Goal: Task Accomplishment & Management: Use online tool/utility

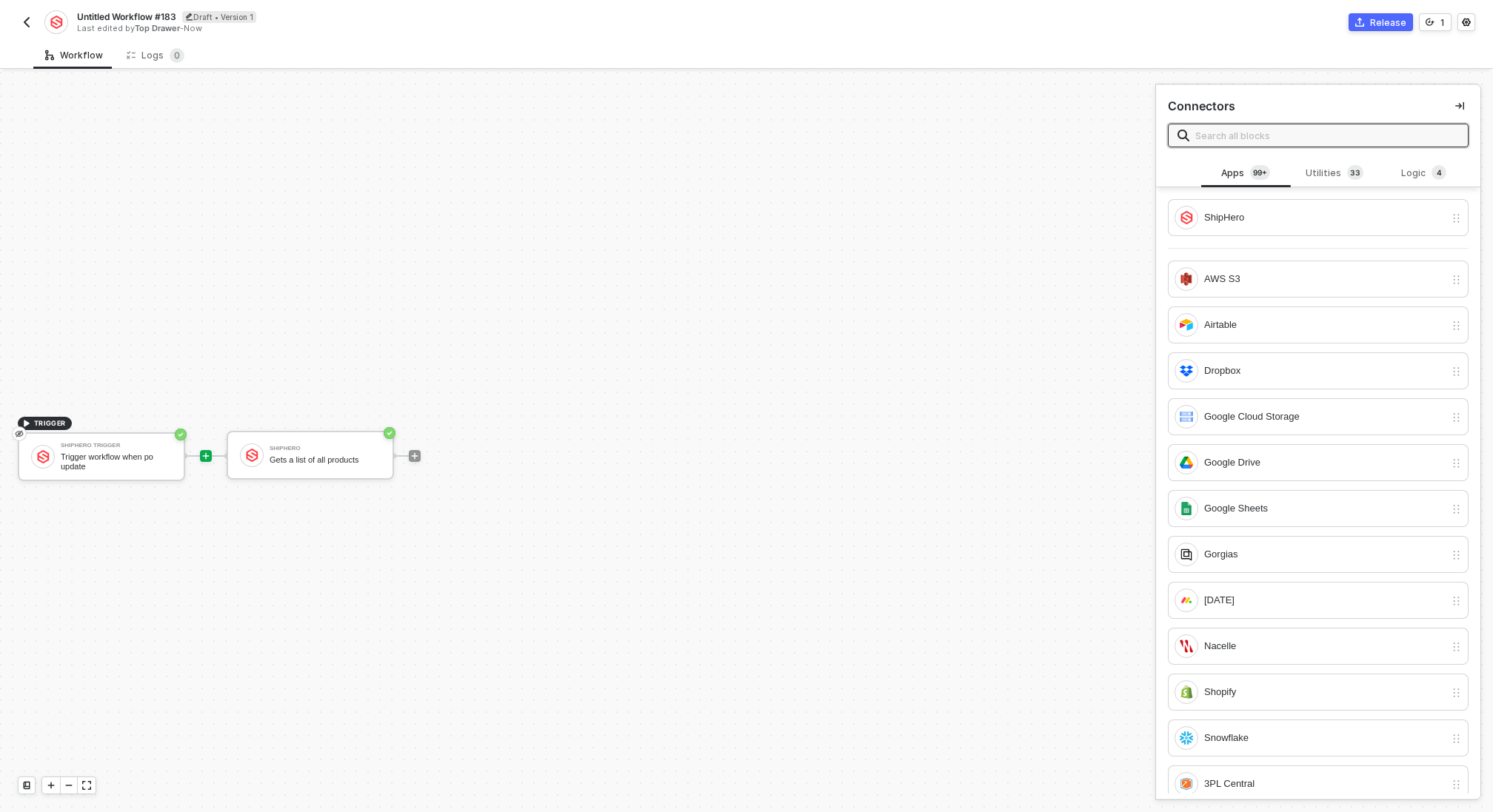
scroll to position [26, 0]
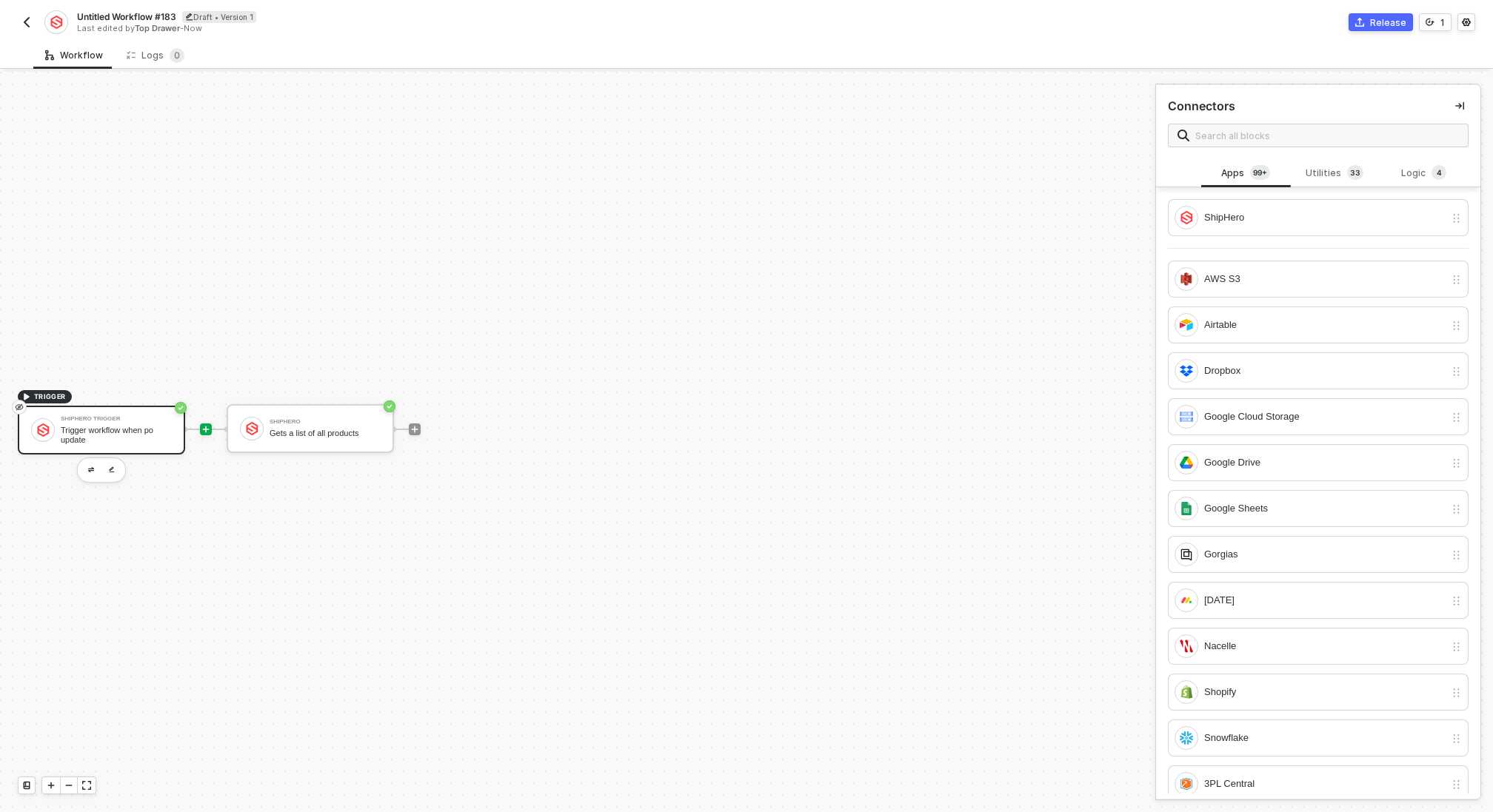
click at [126, 439] on div "Trigger workflow when po update" at bounding box center [116, 434] width 111 height 18
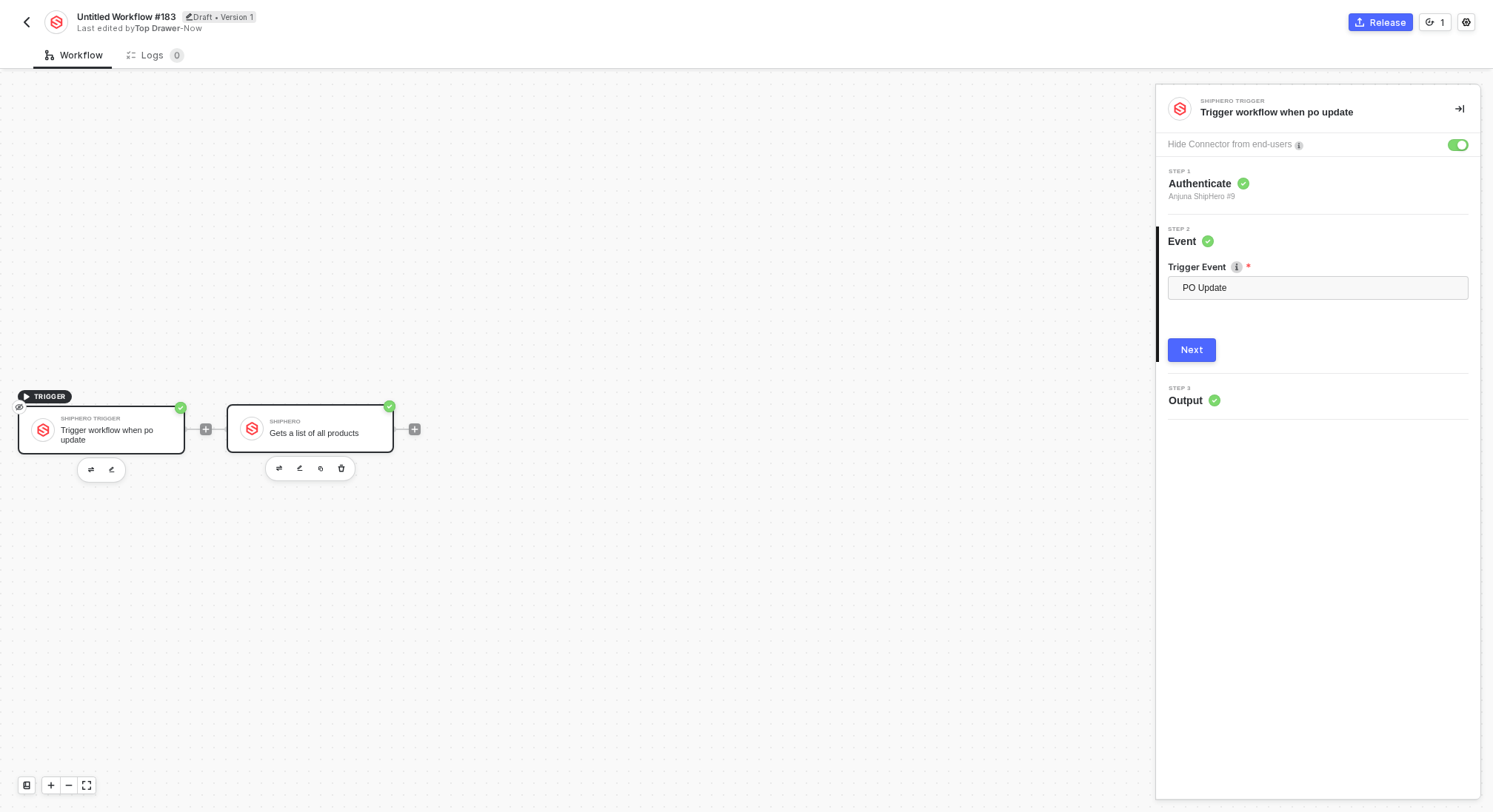
click at [329, 434] on div "Gets a list of all products" at bounding box center [325, 433] width 111 height 10
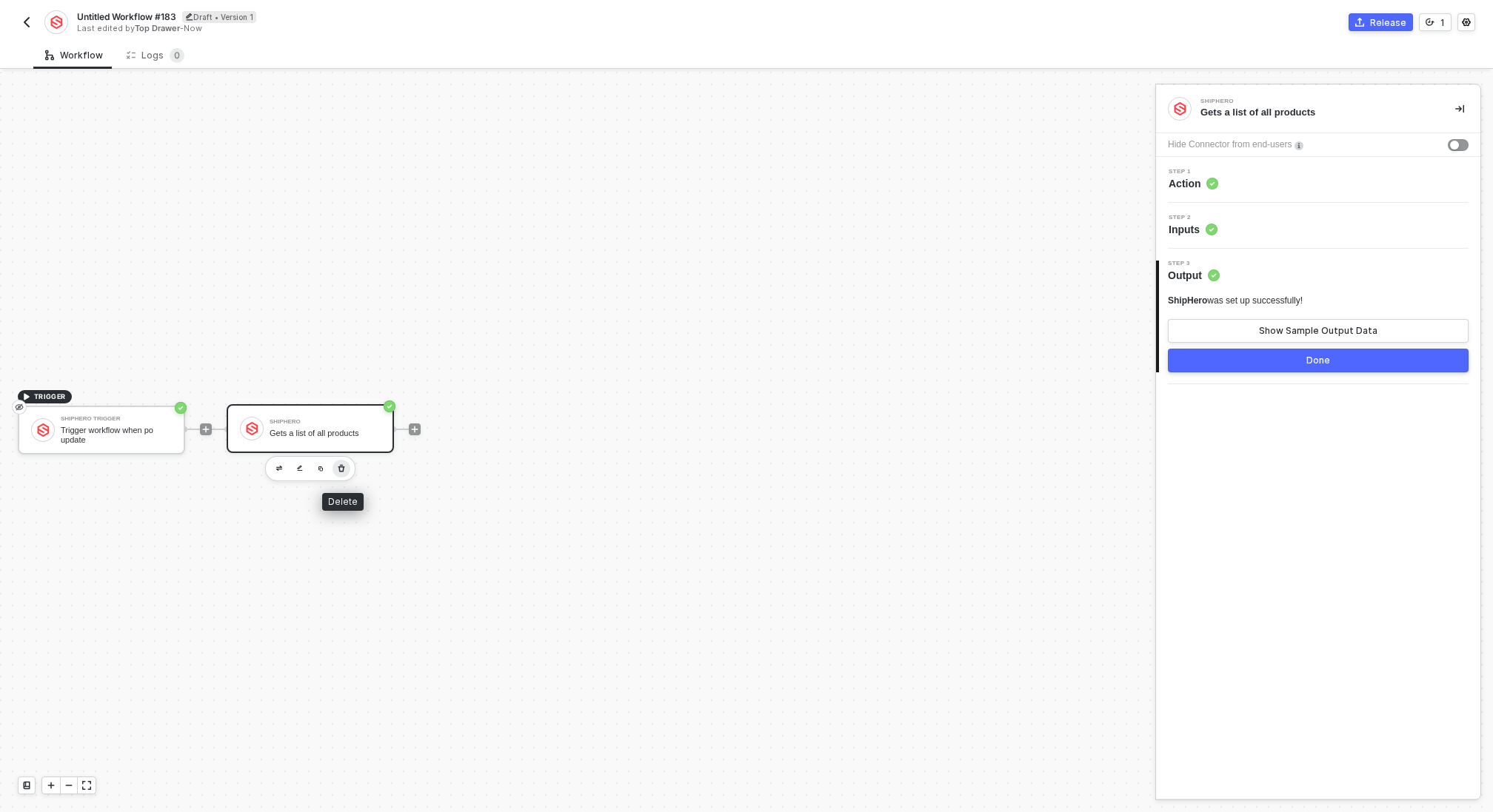
click at [337, 462] on icon "button" at bounding box center [341, 468] width 9 height 12
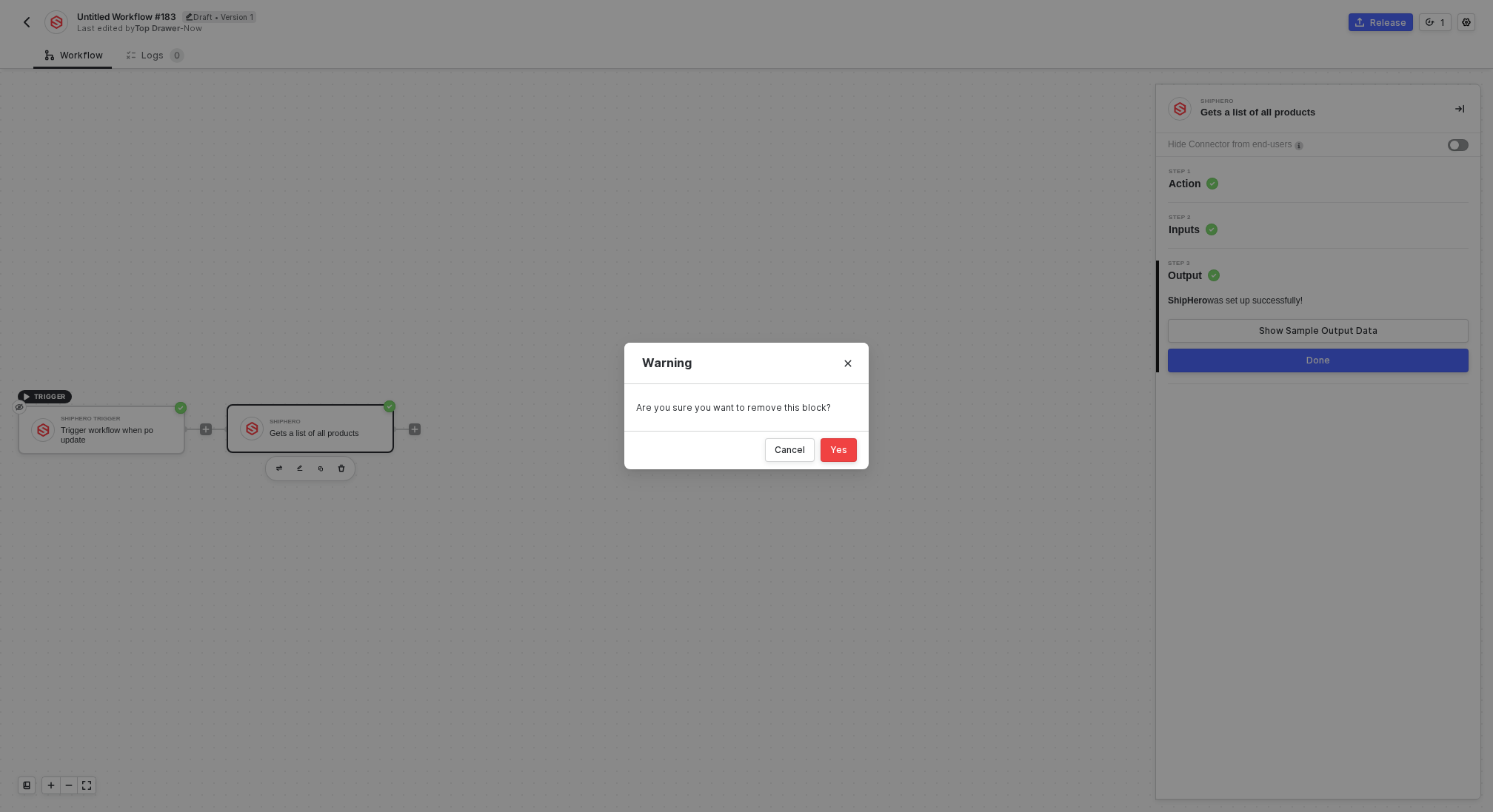
click at [841, 456] on div "Yes" at bounding box center [838, 450] width 17 height 12
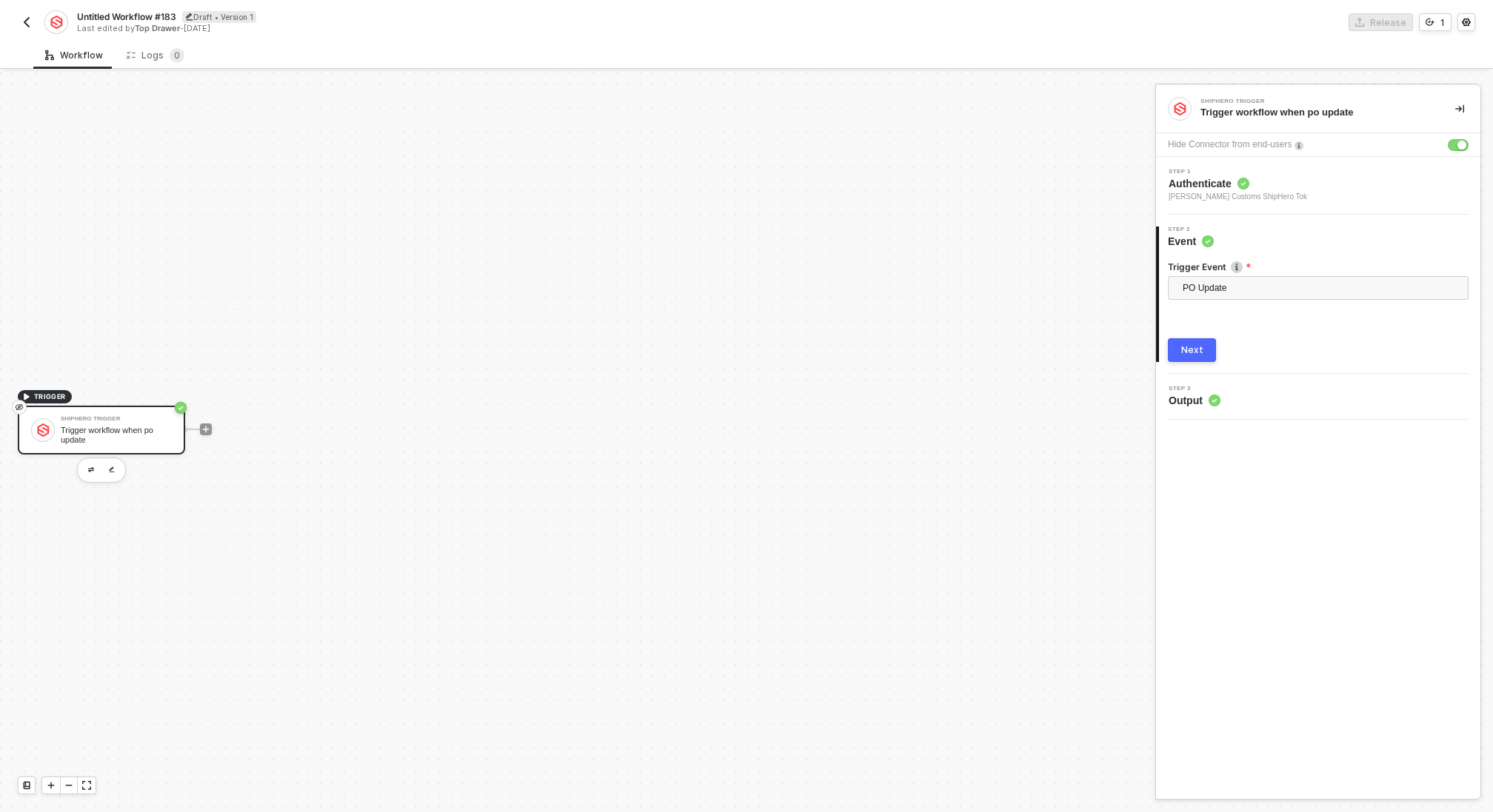
click at [113, 438] on div "Trigger workflow when po update" at bounding box center [116, 434] width 111 height 18
click at [1172, 348] on button "Next" at bounding box center [1191, 350] width 48 height 23
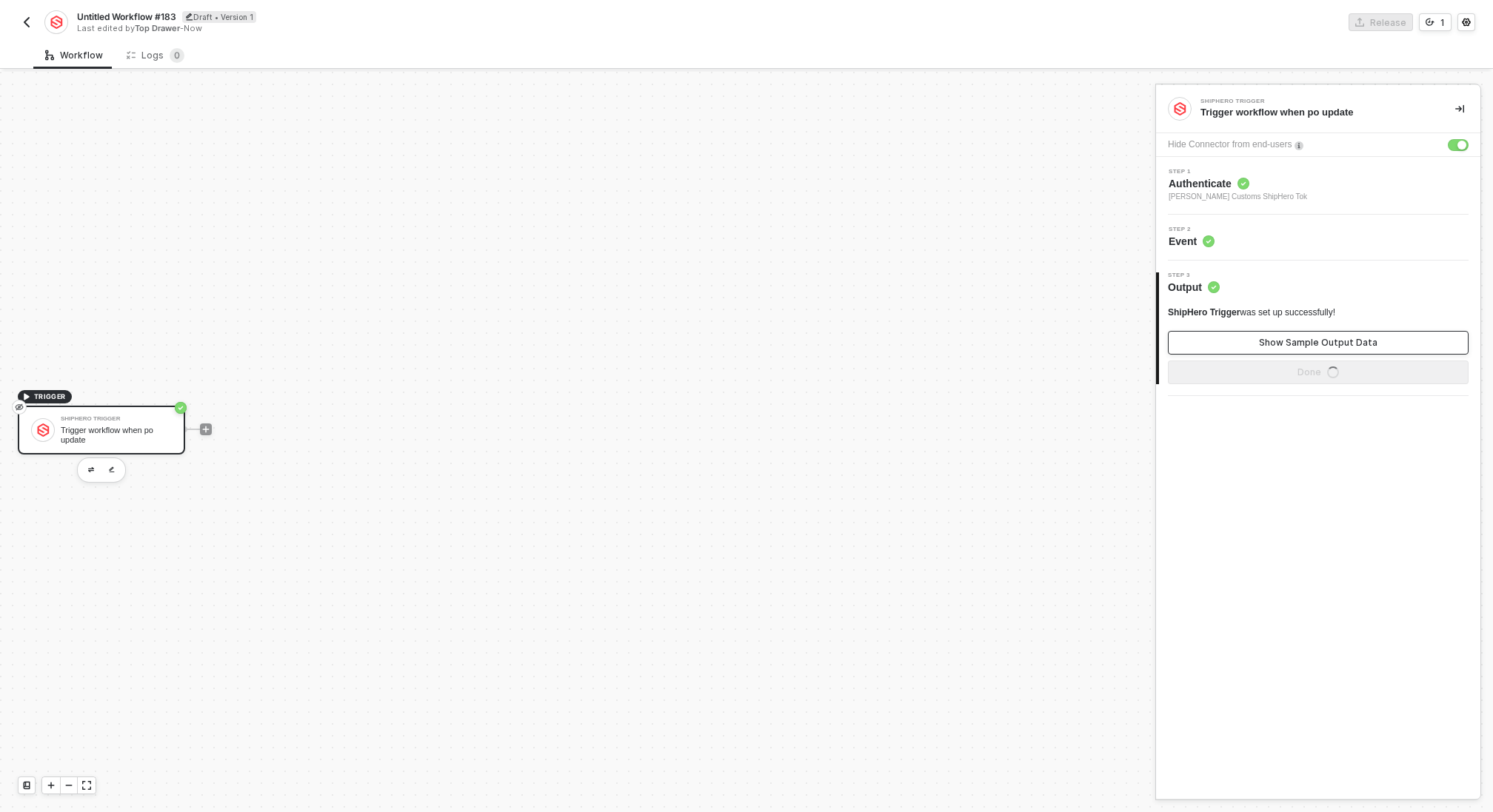
click at [1233, 342] on button "Show Sample Output Data" at bounding box center [1318, 343] width 301 height 23
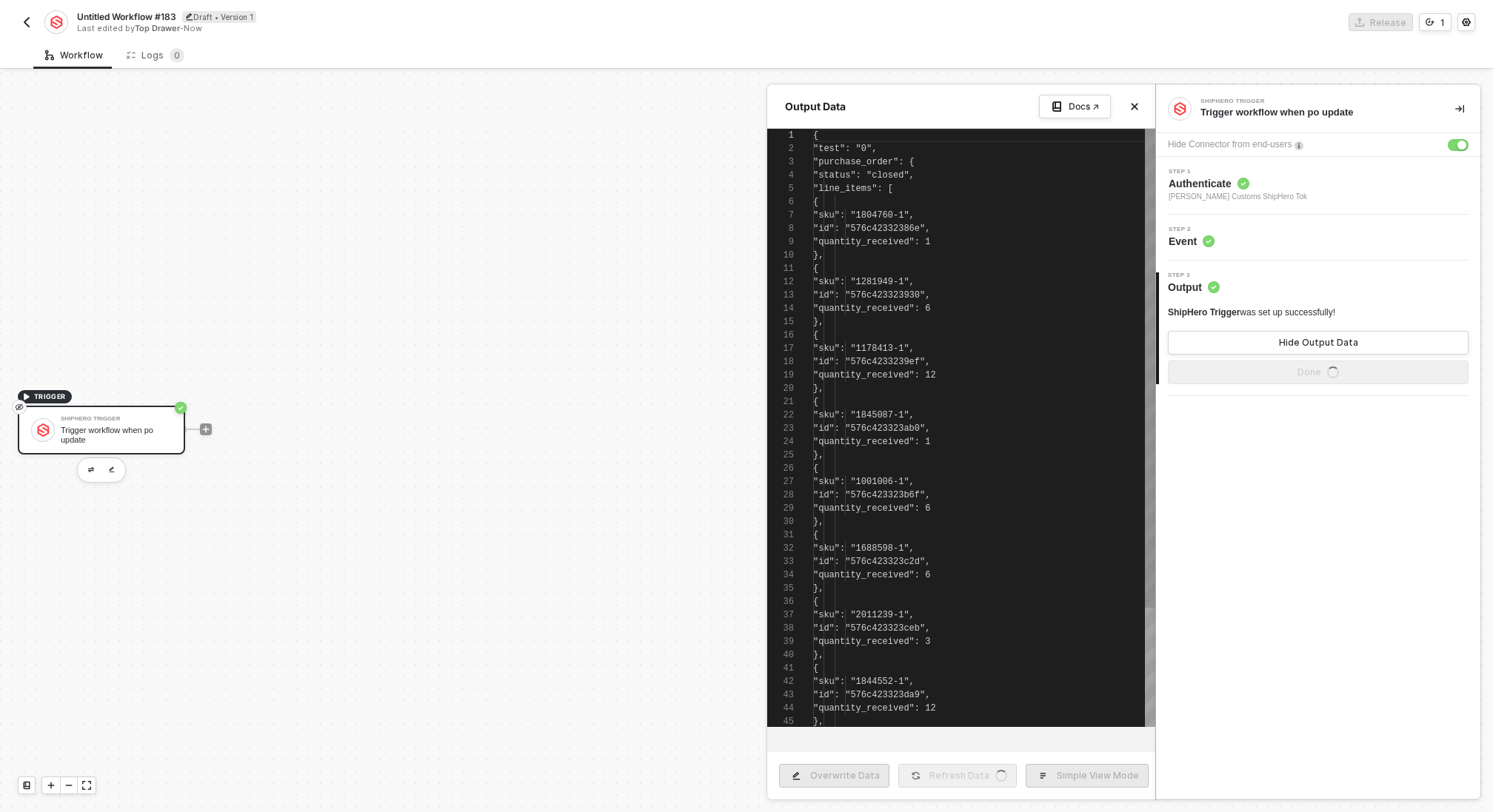
scroll to position [133, 0]
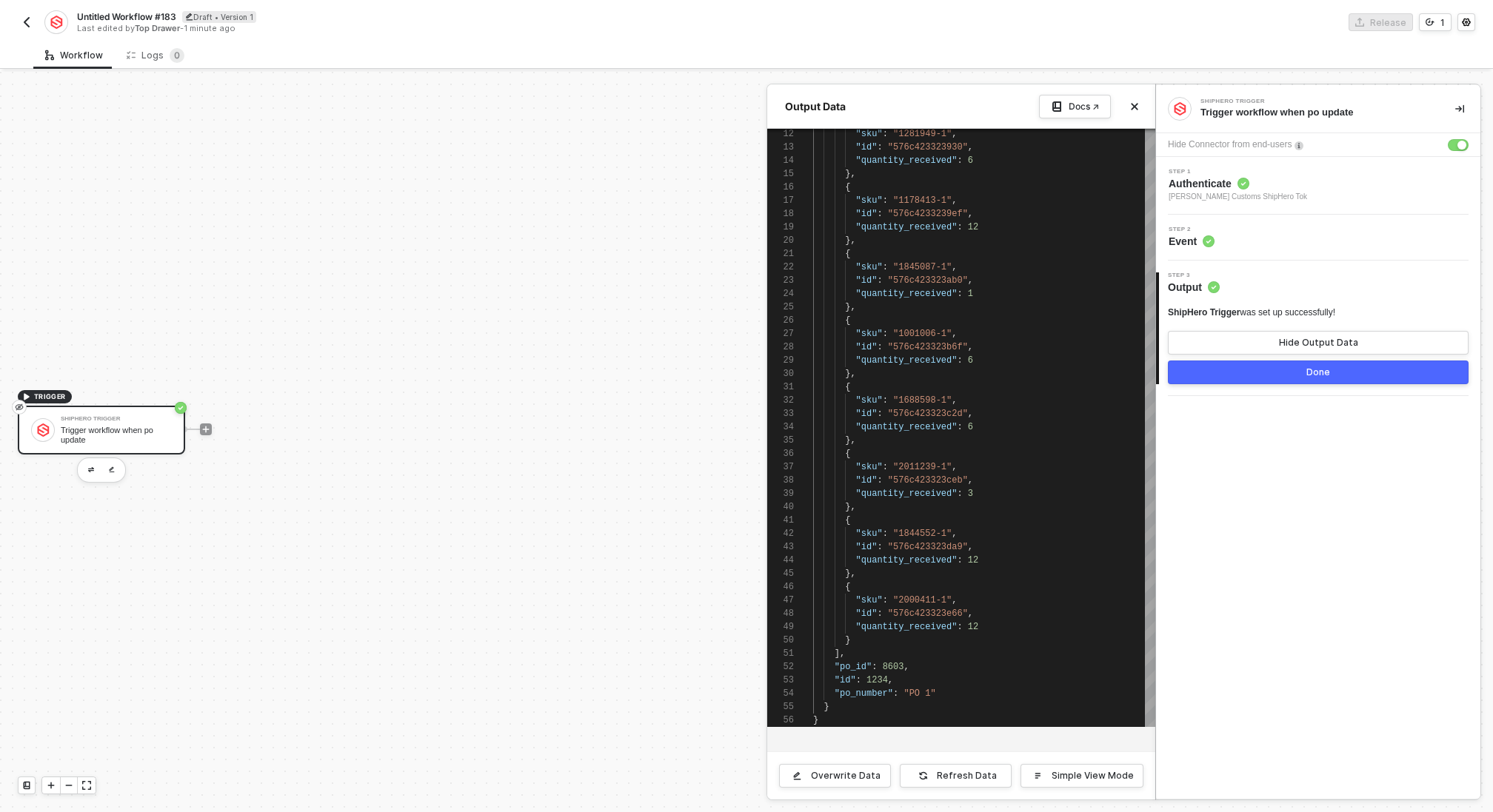
click at [205, 432] on div at bounding box center [746, 442] width 1493 height 740
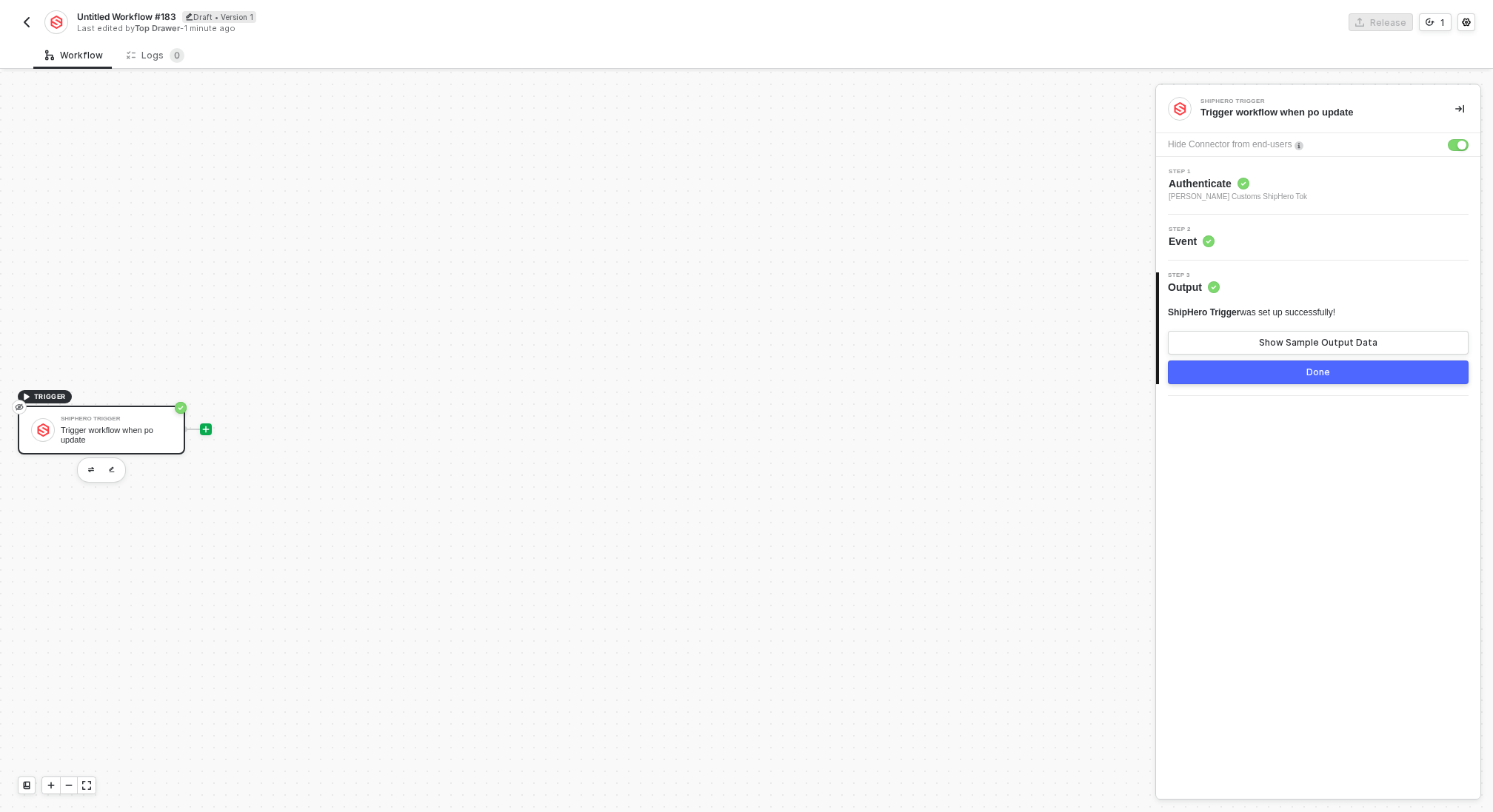
click at [208, 426] on icon "icon-play" at bounding box center [205, 428] width 9 height 9
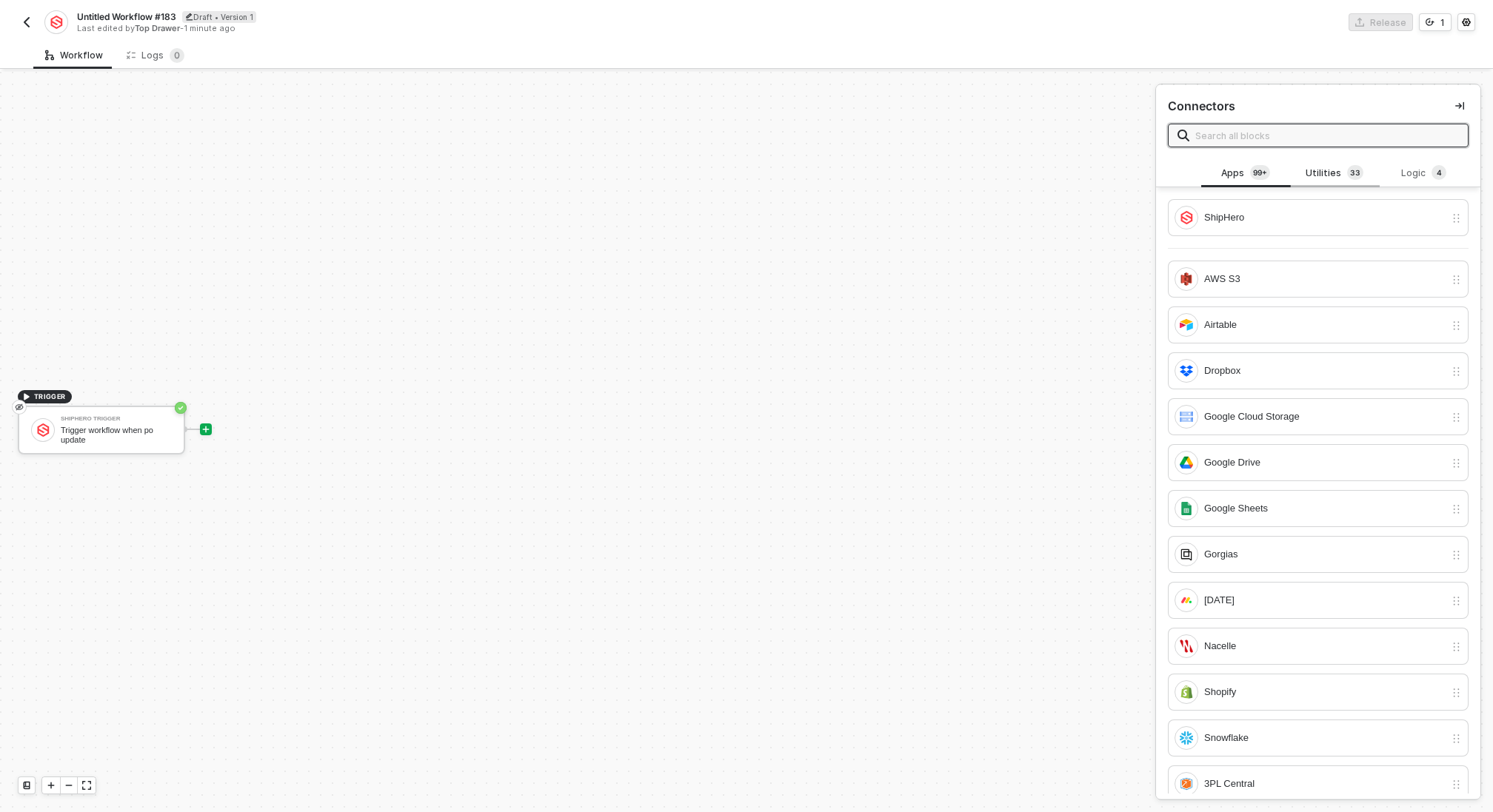
click at [1324, 174] on div "Utilities 3 3" at bounding box center [1334, 173] width 65 height 17
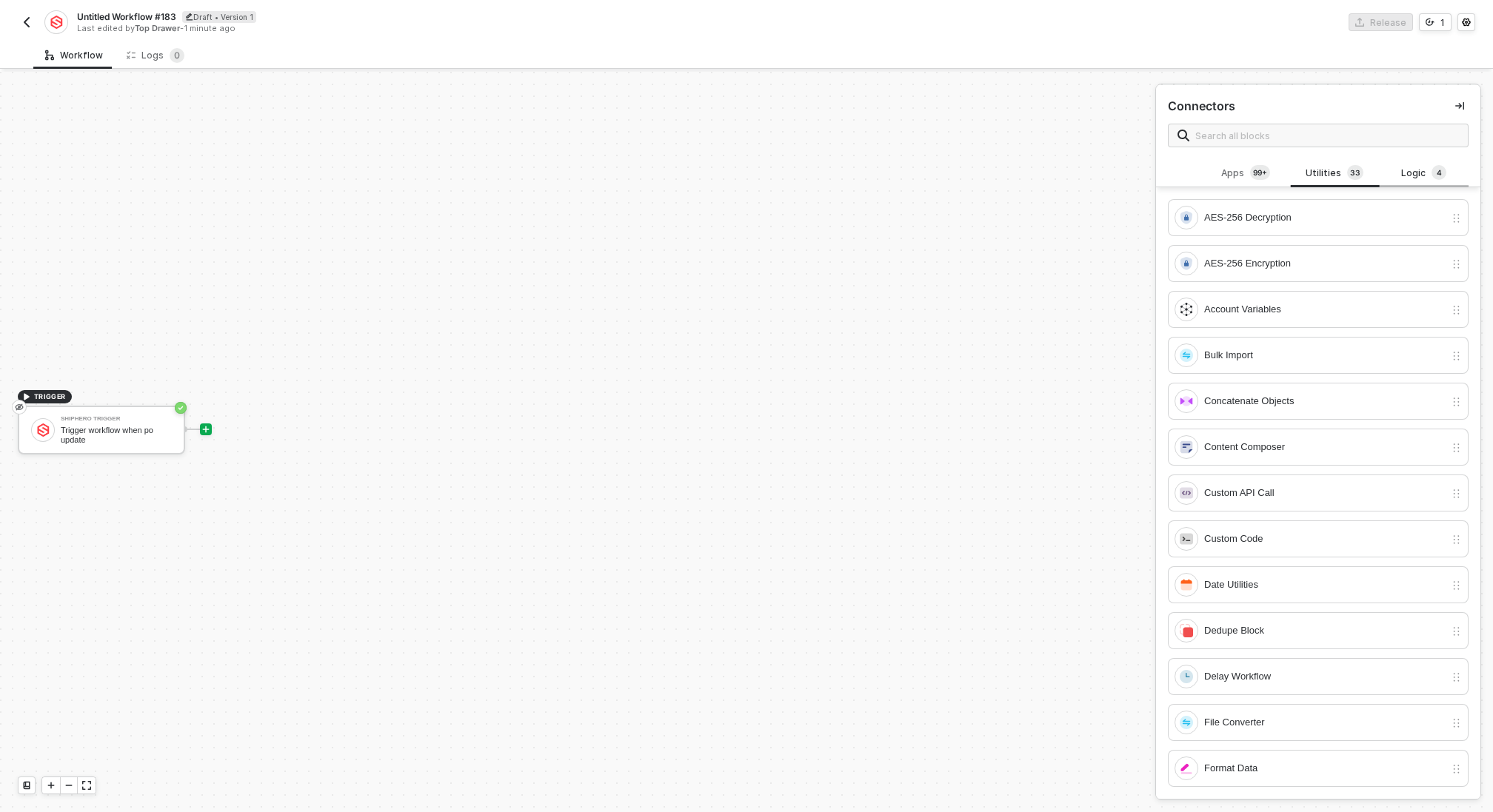
click at [1416, 168] on div "Logic 4" at bounding box center [1424, 173] width 65 height 17
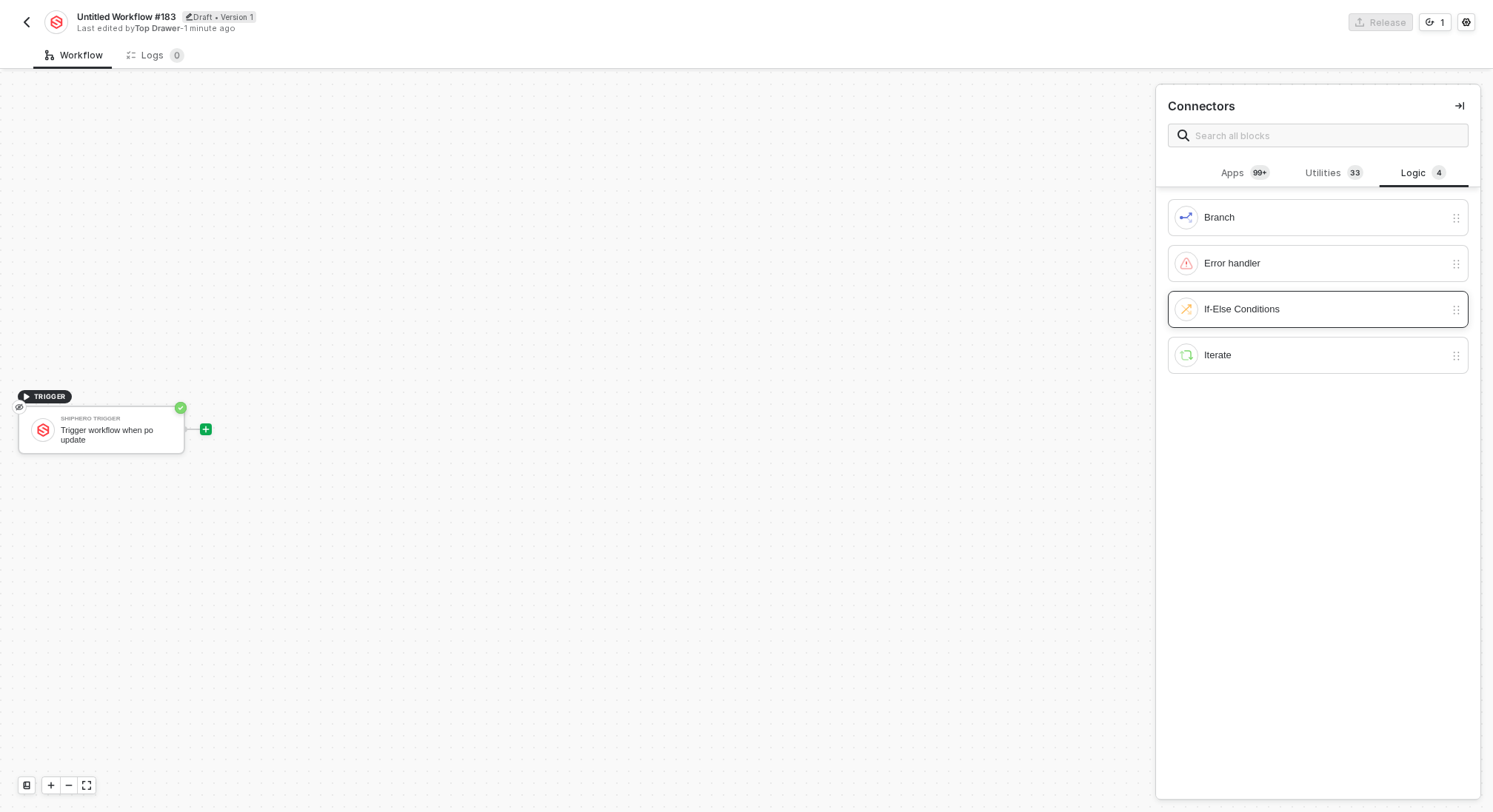
click at [1252, 311] on div "If-Else Conditions" at bounding box center [1324, 309] width 241 height 17
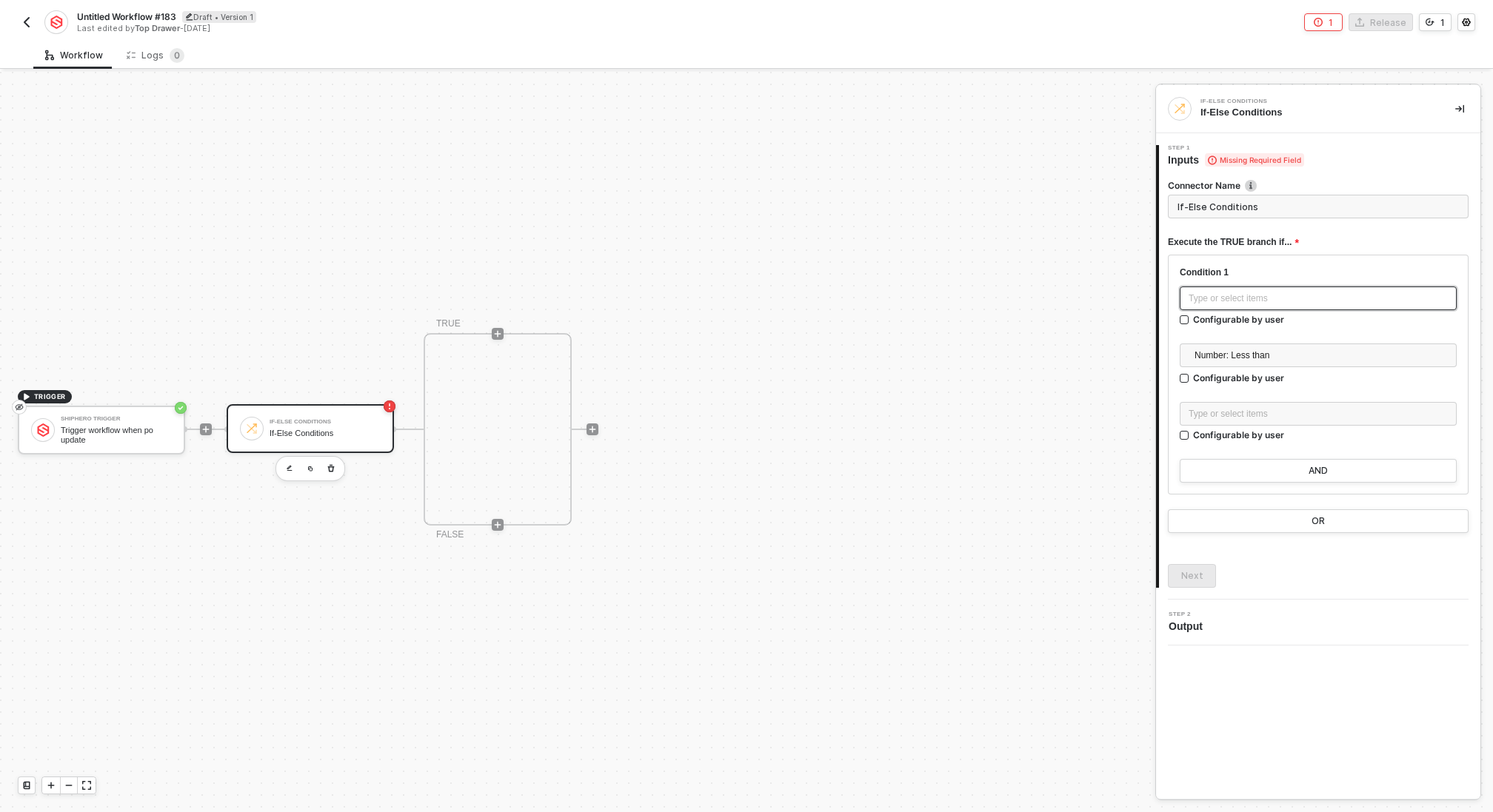
click at [1302, 298] on div "Type or select items ﻿" at bounding box center [1318, 299] width 259 height 14
click at [1061, 233] on div "SHIPHERO TRIGGER" at bounding box center [1051, 236] width 184 height 6
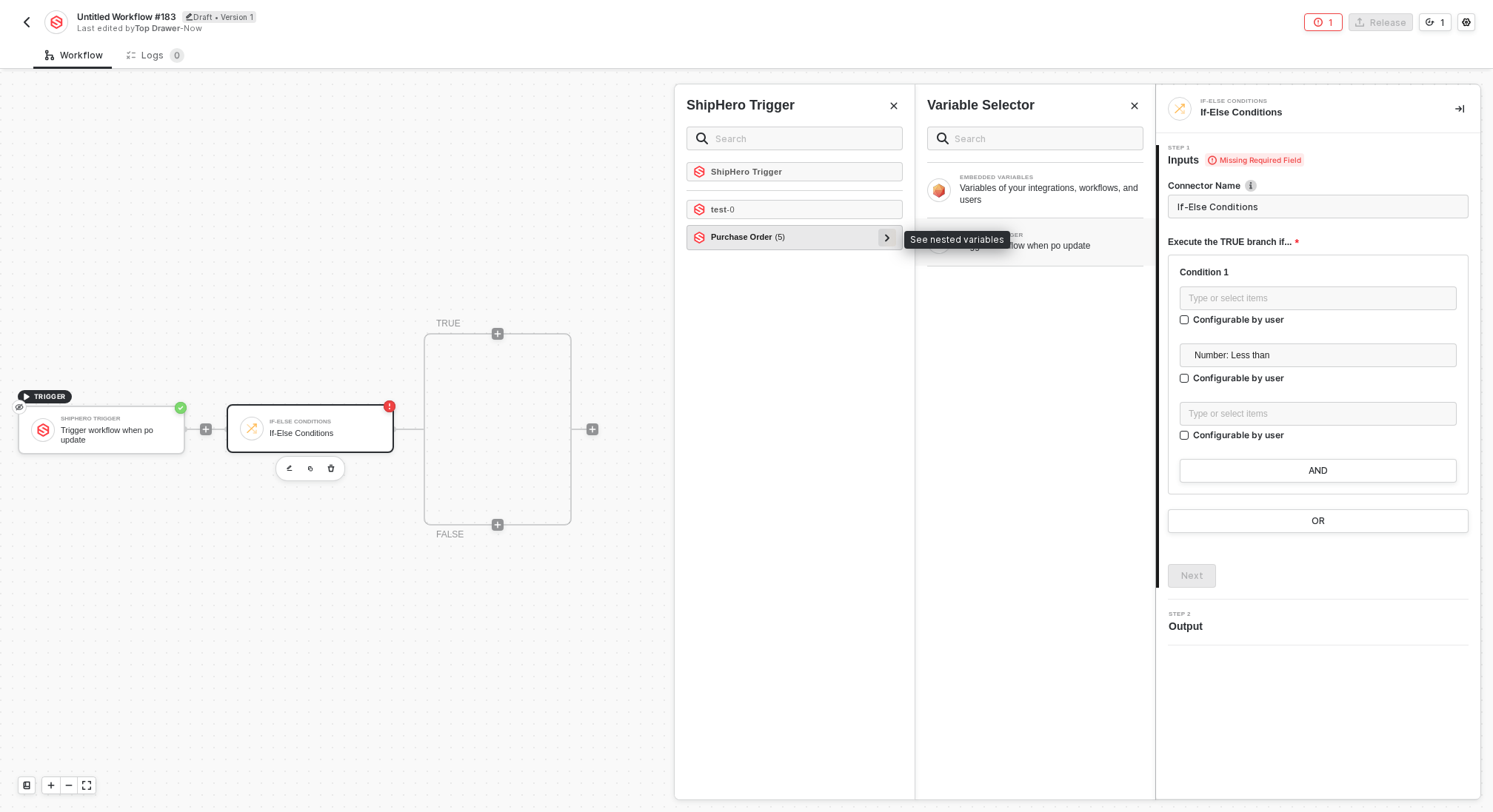
click at [885, 237] on icon at bounding box center [887, 238] width 5 height 8
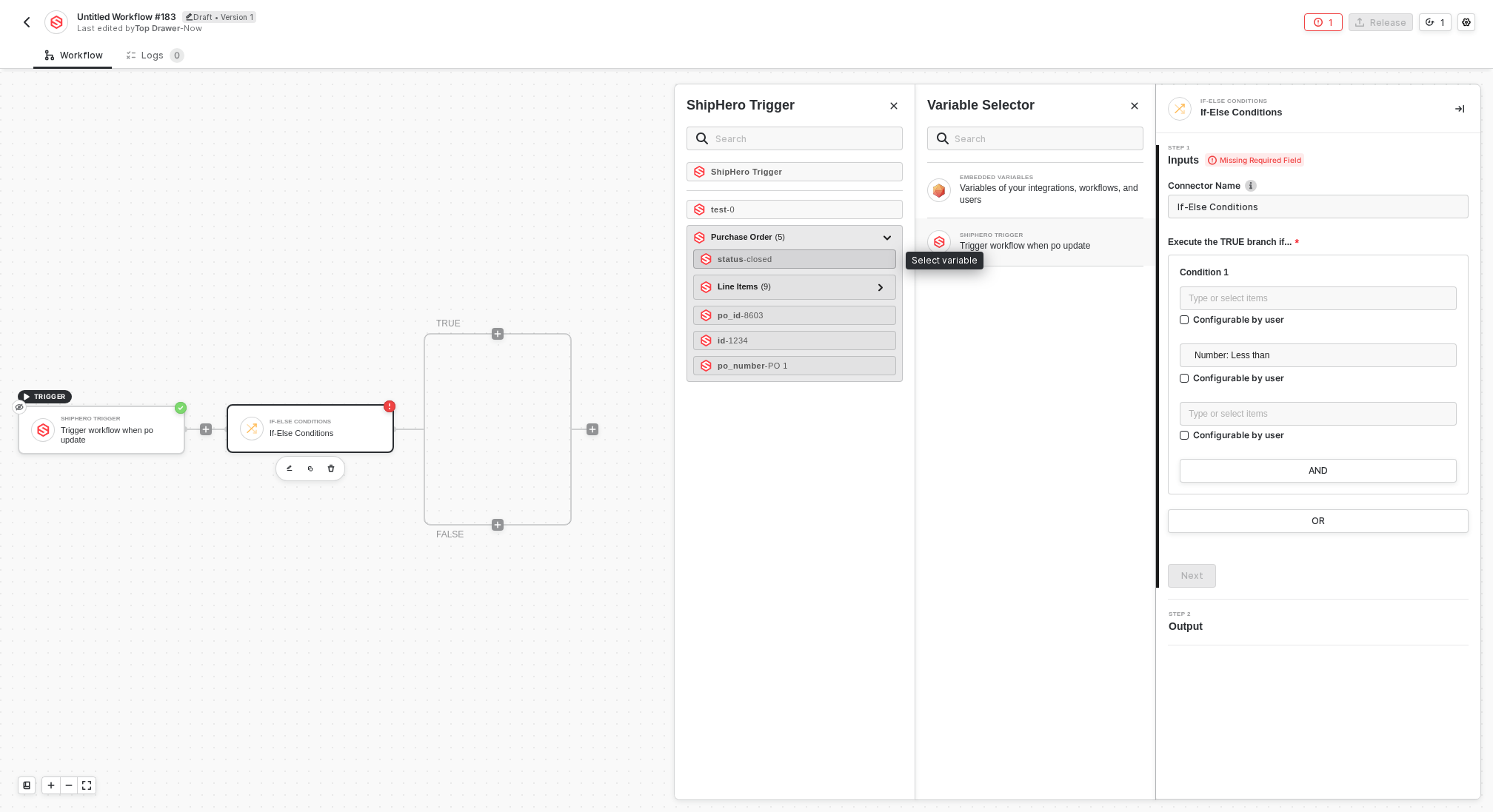
click at [833, 251] on div "status - closed" at bounding box center [795, 259] width 203 height 19
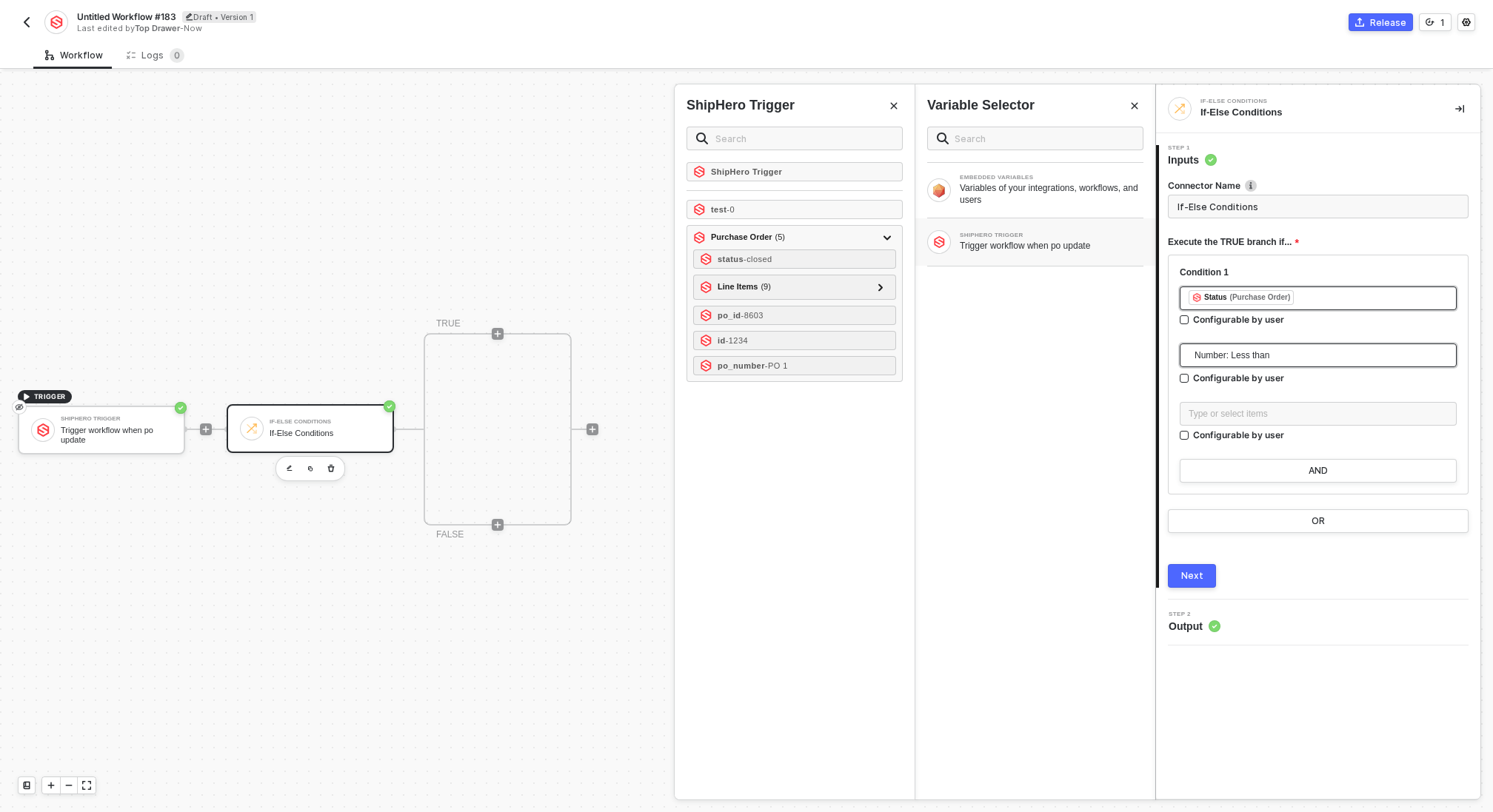
click at [1203, 351] on span "Number: Less than" at bounding box center [1321, 355] width 253 height 22
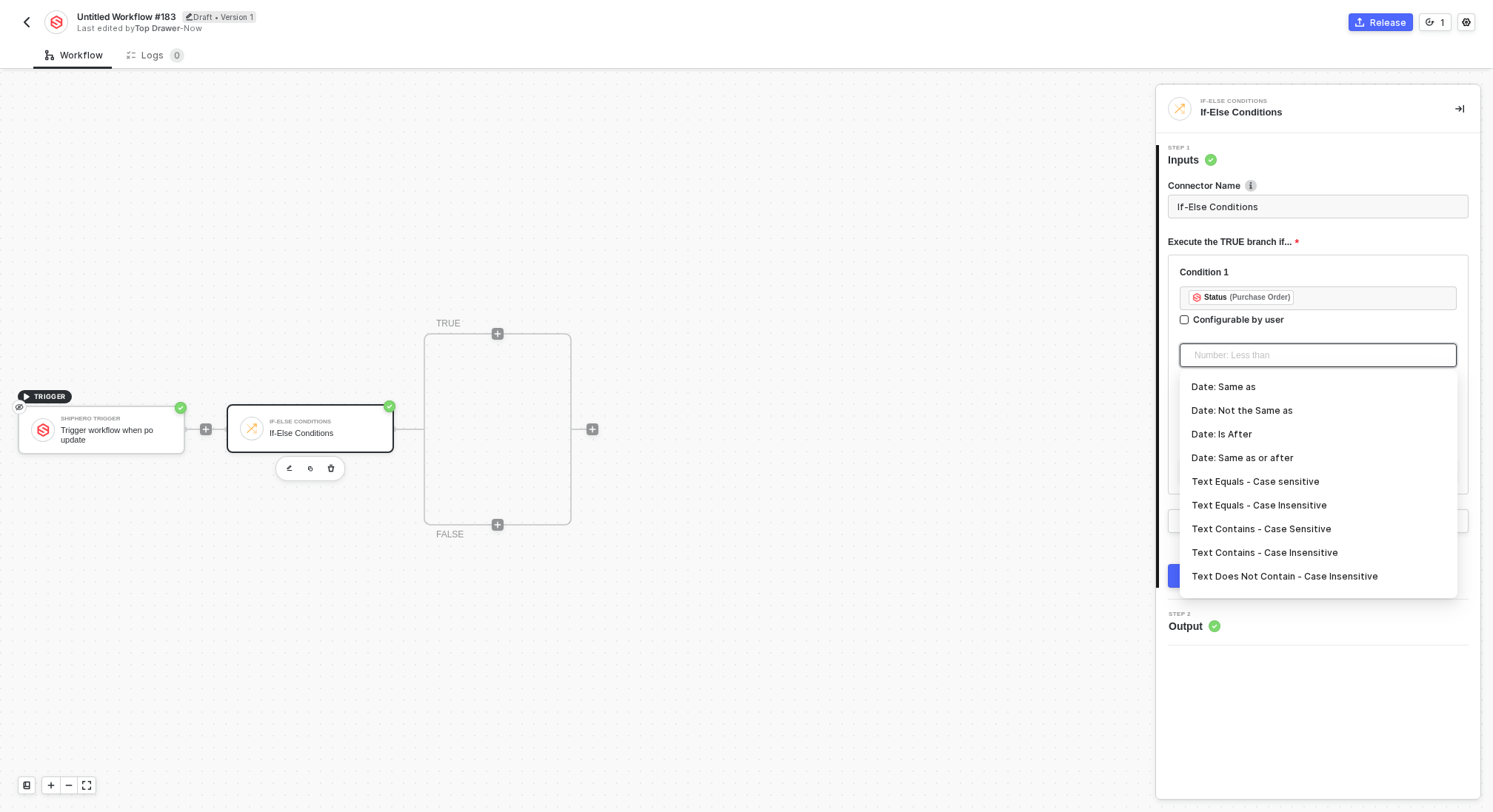
scroll to position [205, 0]
click at [1234, 487] on div "Text Equals - Case Insensitive" at bounding box center [1318, 487] width 254 height 17
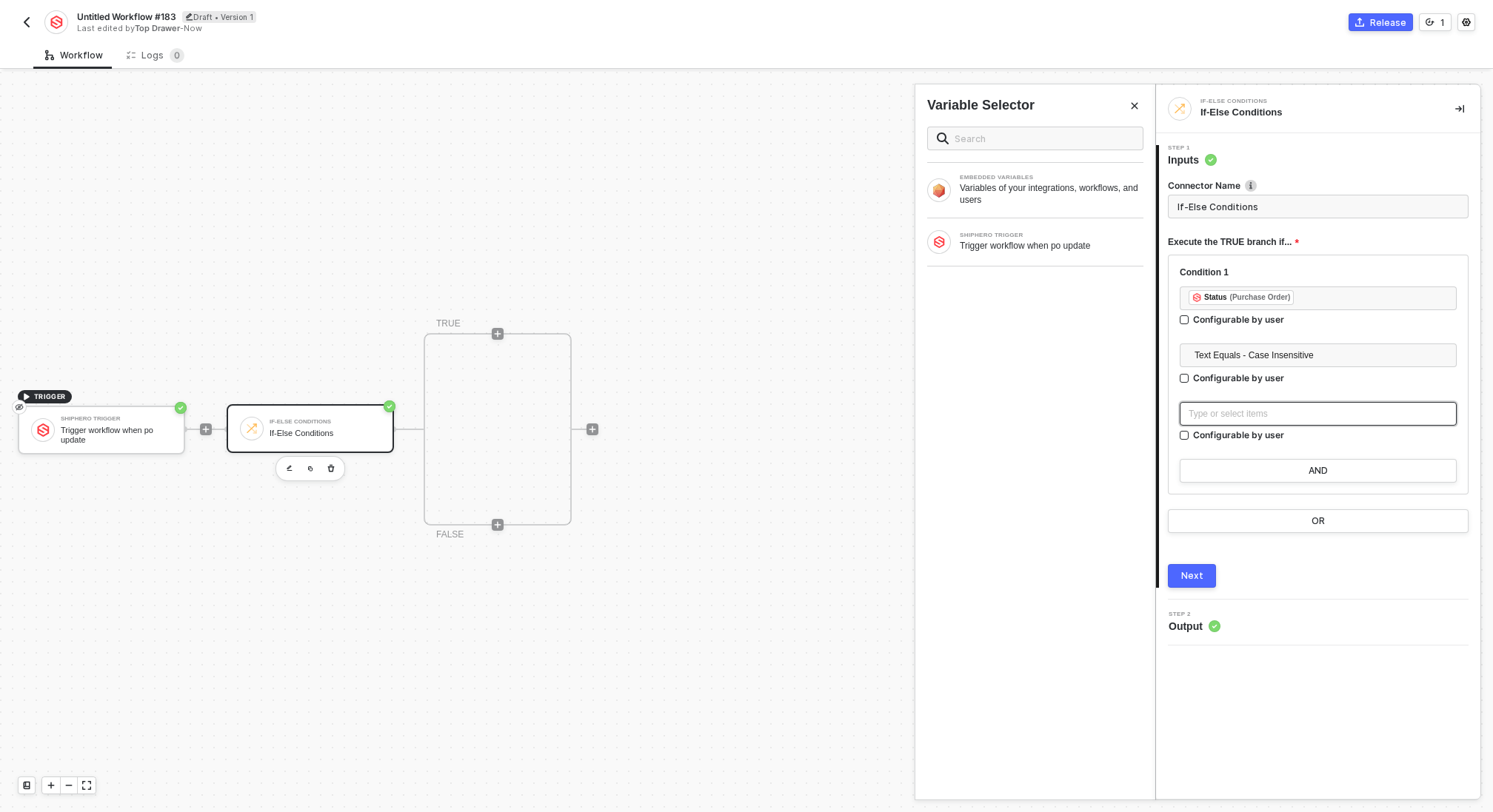
click at [1244, 420] on div "Type or select items ﻿" at bounding box center [1318, 414] width 277 height 23
type input "Only continue if Status = closed"
click at [1192, 567] on button "Next" at bounding box center [1191, 575] width 48 height 23
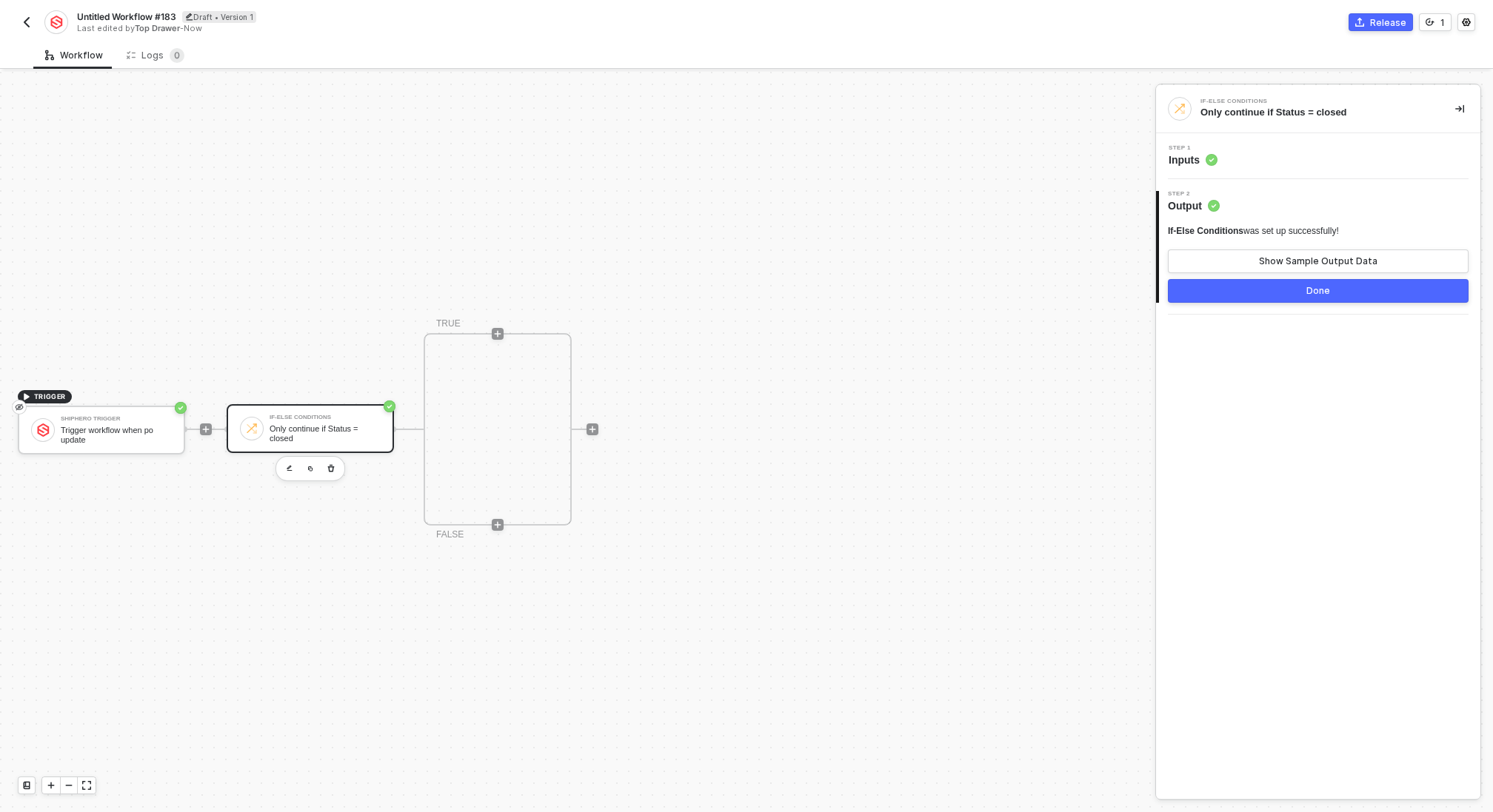
click at [1292, 292] on button "Done" at bounding box center [1318, 291] width 301 height 23
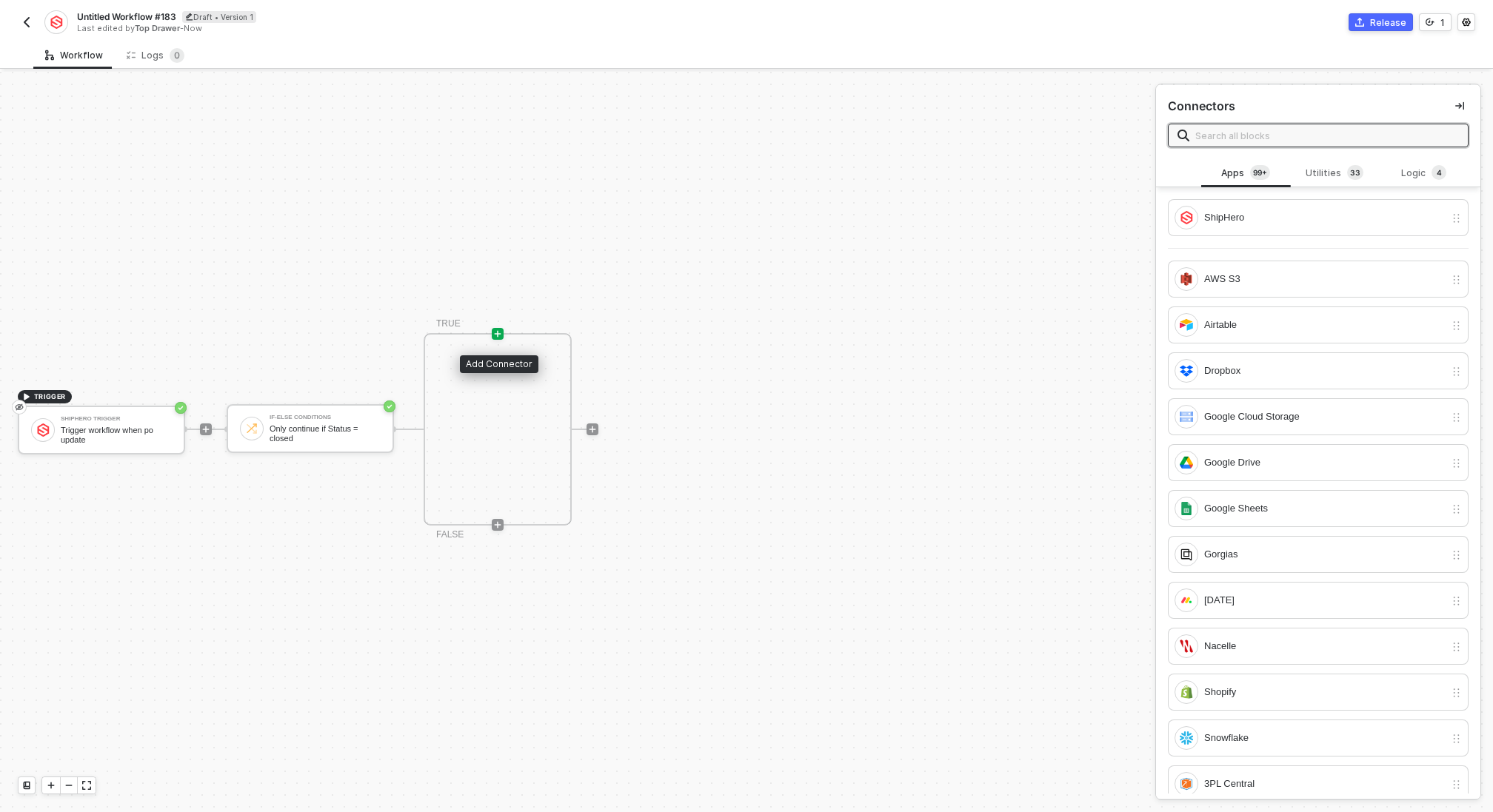
click at [496, 334] on icon "icon-play" at bounding box center [497, 333] width 9 height 9
click at [1404, 173] on div "Logic 4" at bounding box center [1424, 173] width 65 height 17
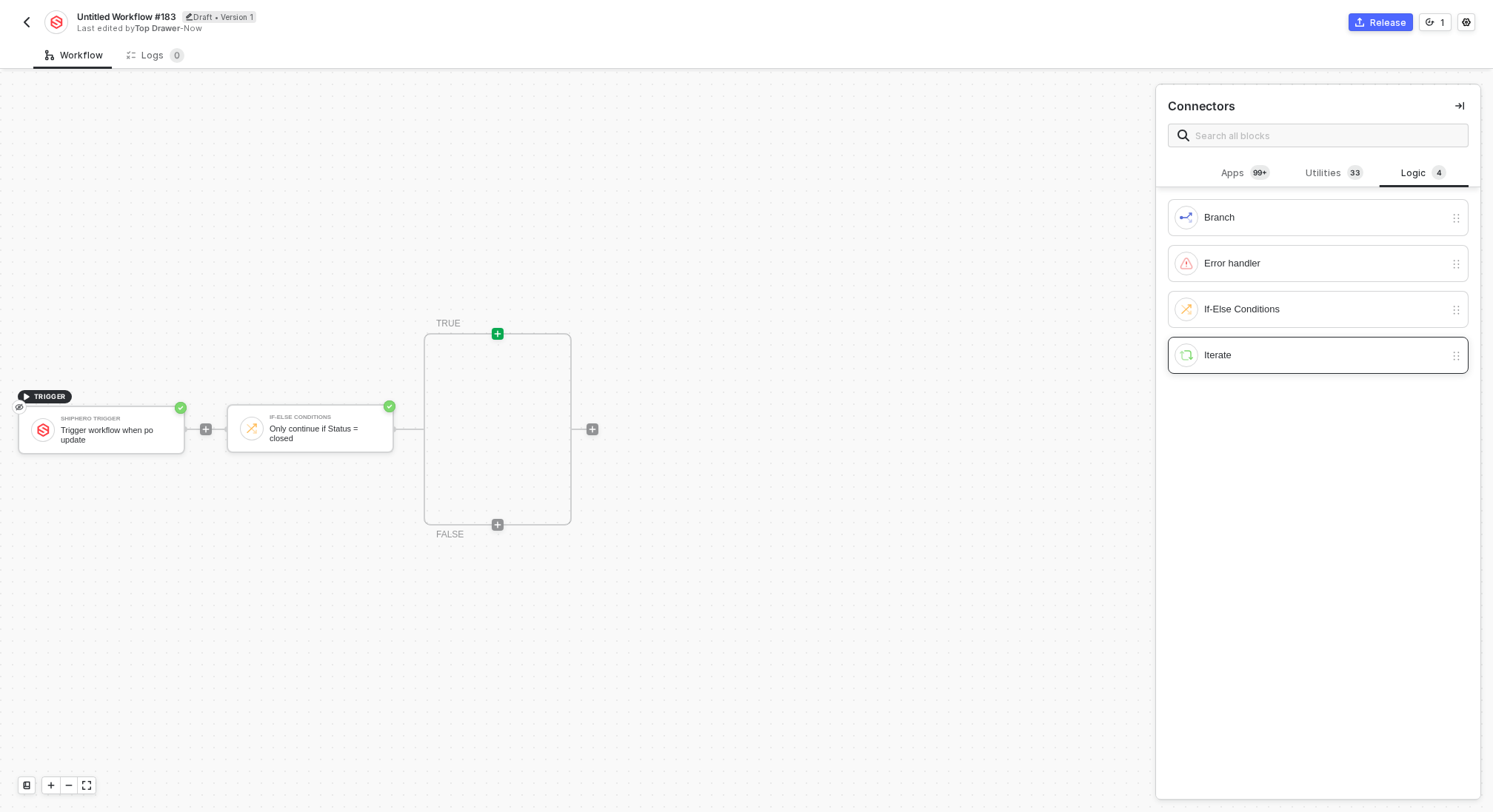
click at [1274, 358] on div "Iterate" at bounding box center [1324, 355] width 241 height 17
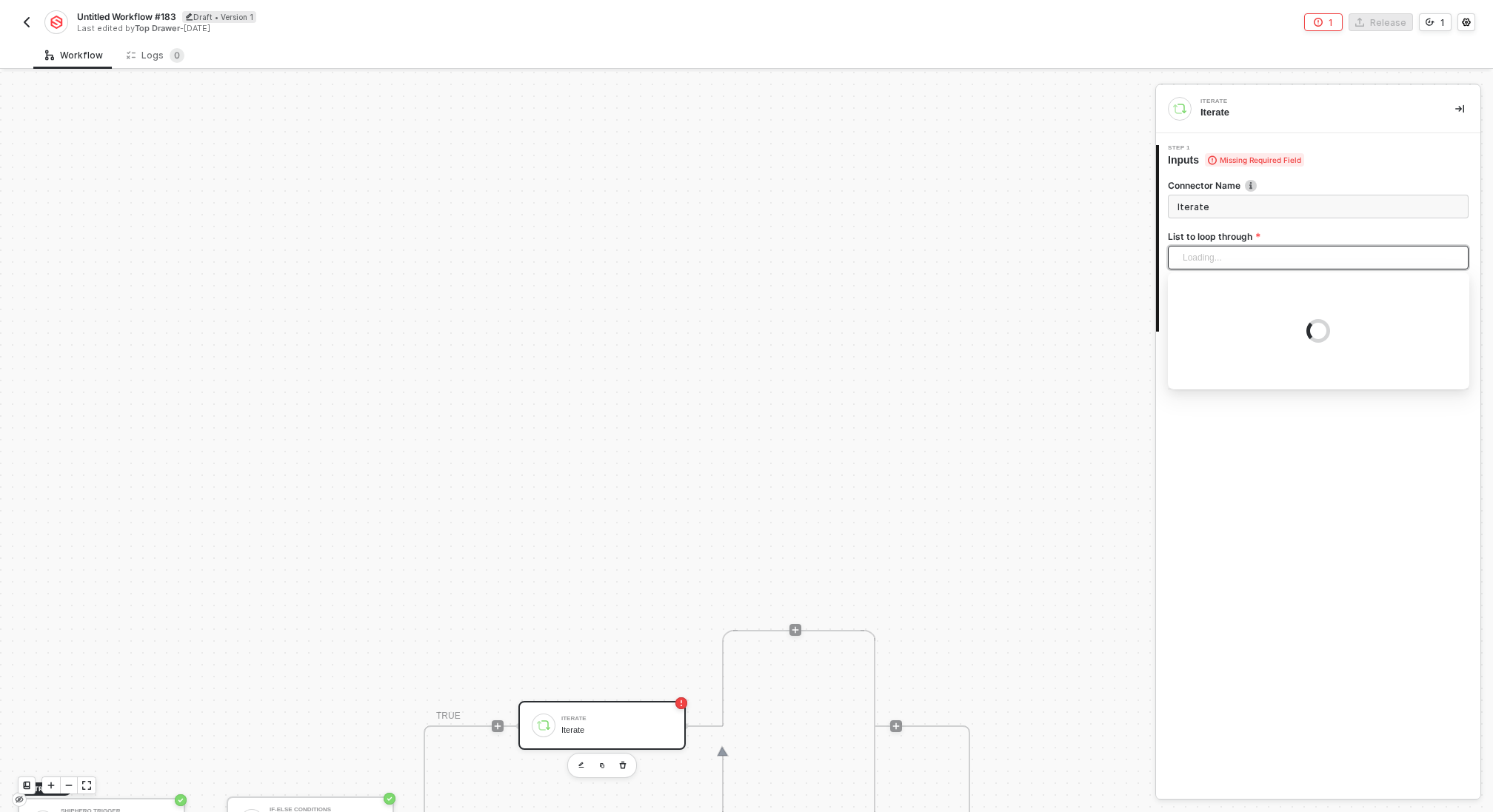
click at [1221, 255] on div "Loading..." at bounding box center [1318, 257] width 301 height 23
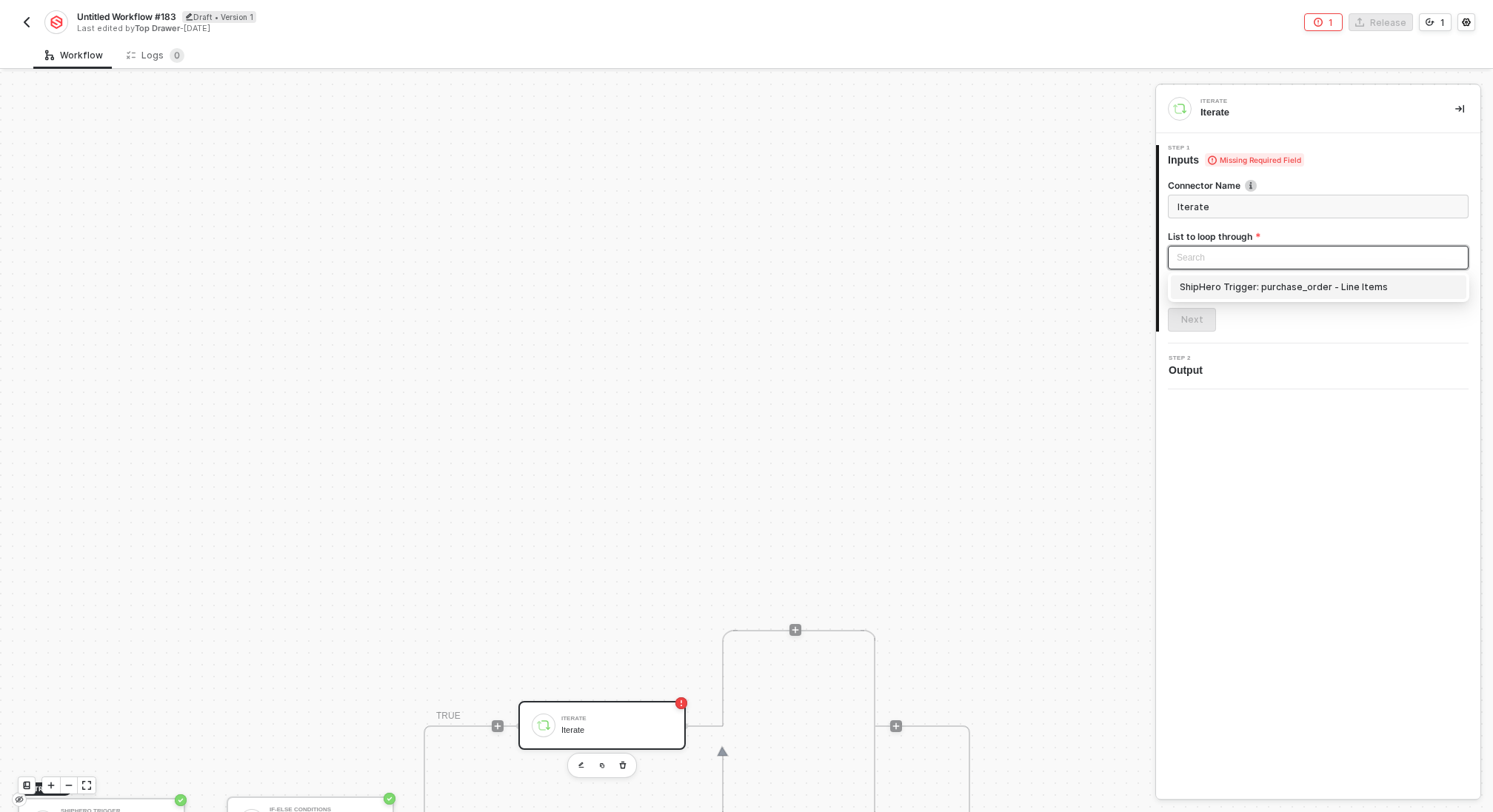
click at [1221, 282] on div "ShipHero Trigger: purchase_order - Line Items" at bounding box center [1318, 287] width 278 height 17
type input "Loop through ShipHero Trigger: purchase_order - Line Items"
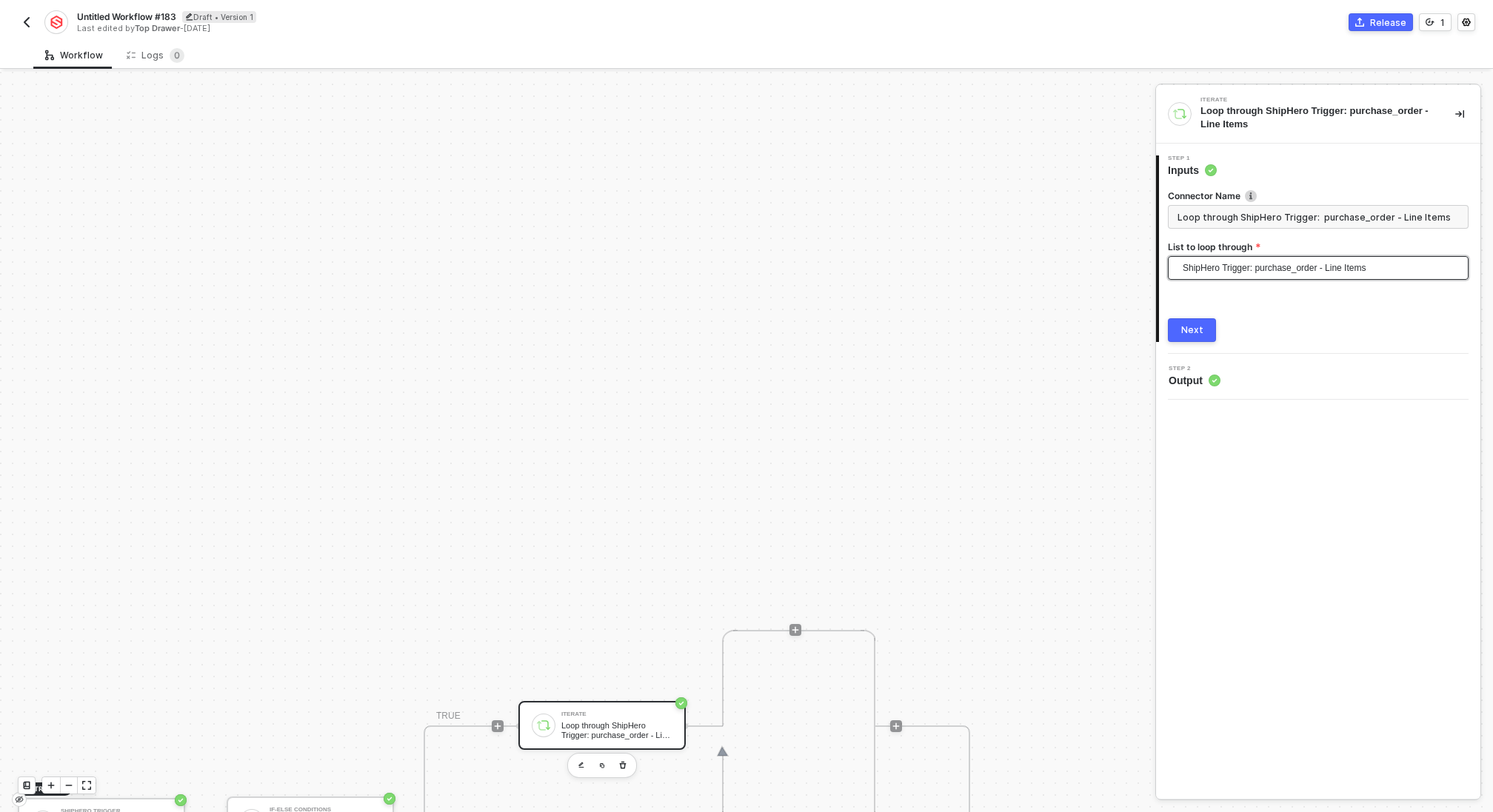
click at [1182, 324] on div "Next" at bounding box center [1192, 330] width 22 height 12
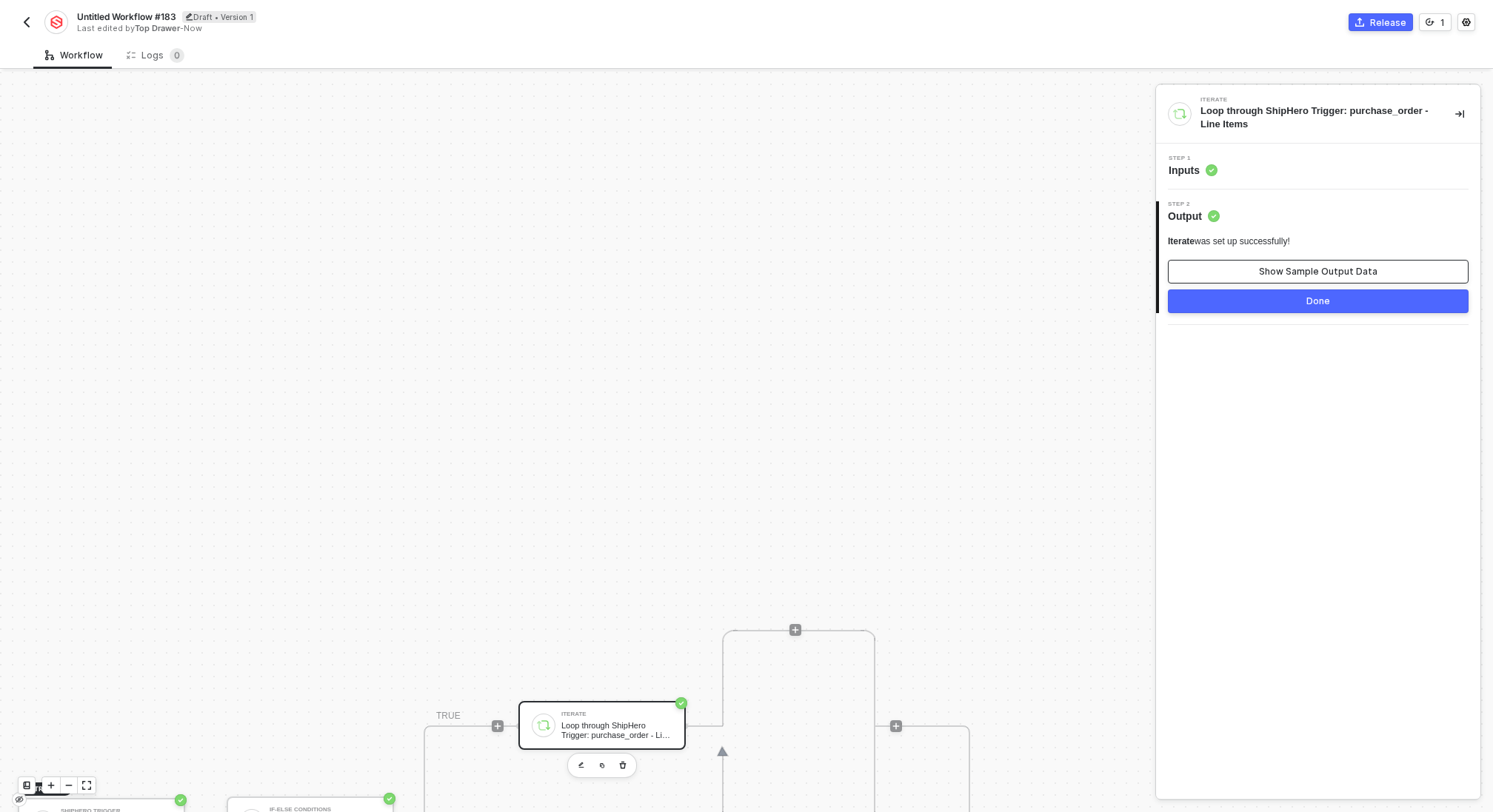
click at [1238, 274] on button "Show Sample Output Data" at bounding box center [1318, 272] width 301 height 23
type textarea "{ "sku": "1804760-1", "id": "576c42332386e", "quantity_received": 1 }"
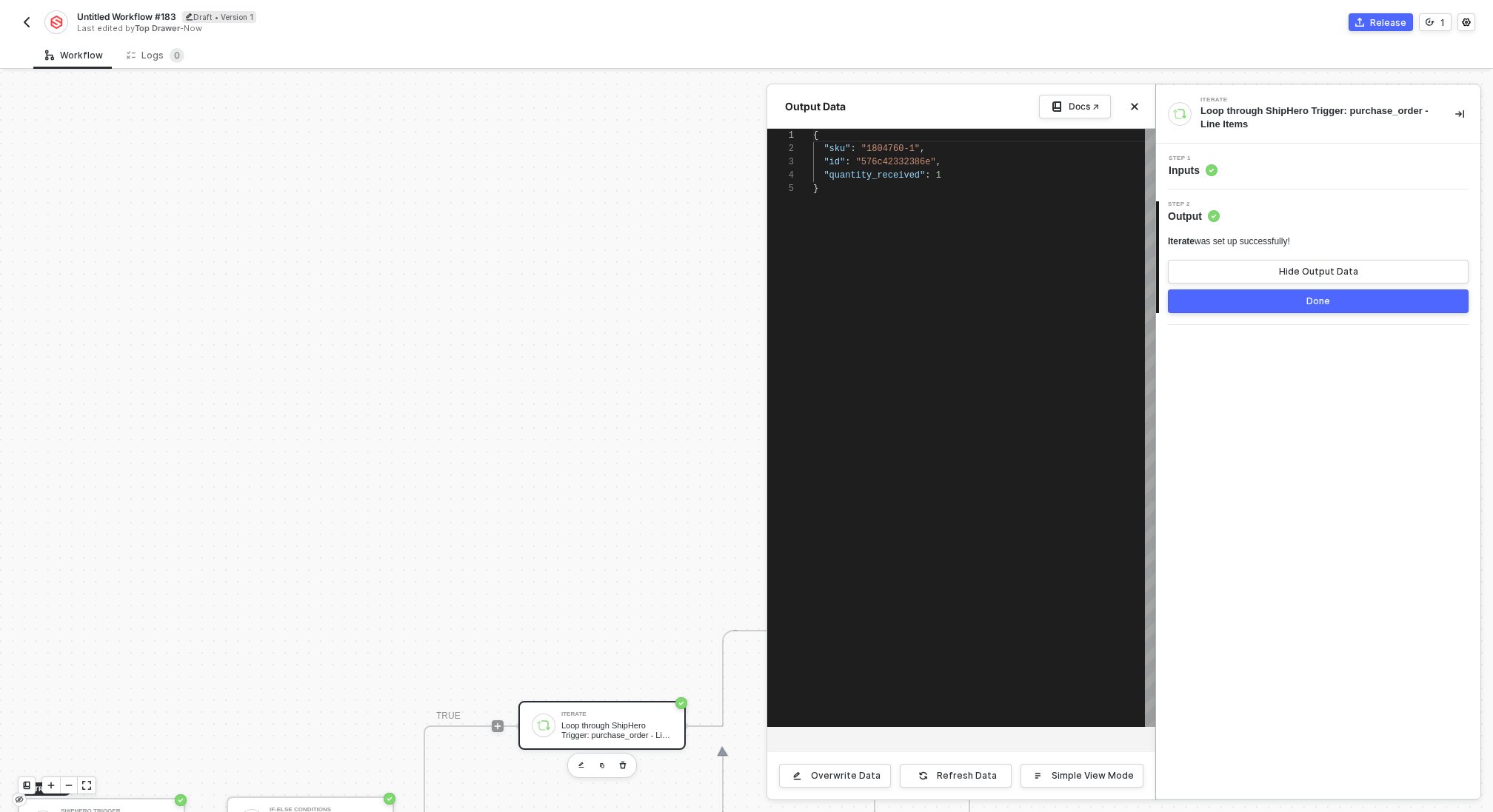
click at [1227, 298] on button "Done" at bounding box center [1318, 301] width 301 height 23
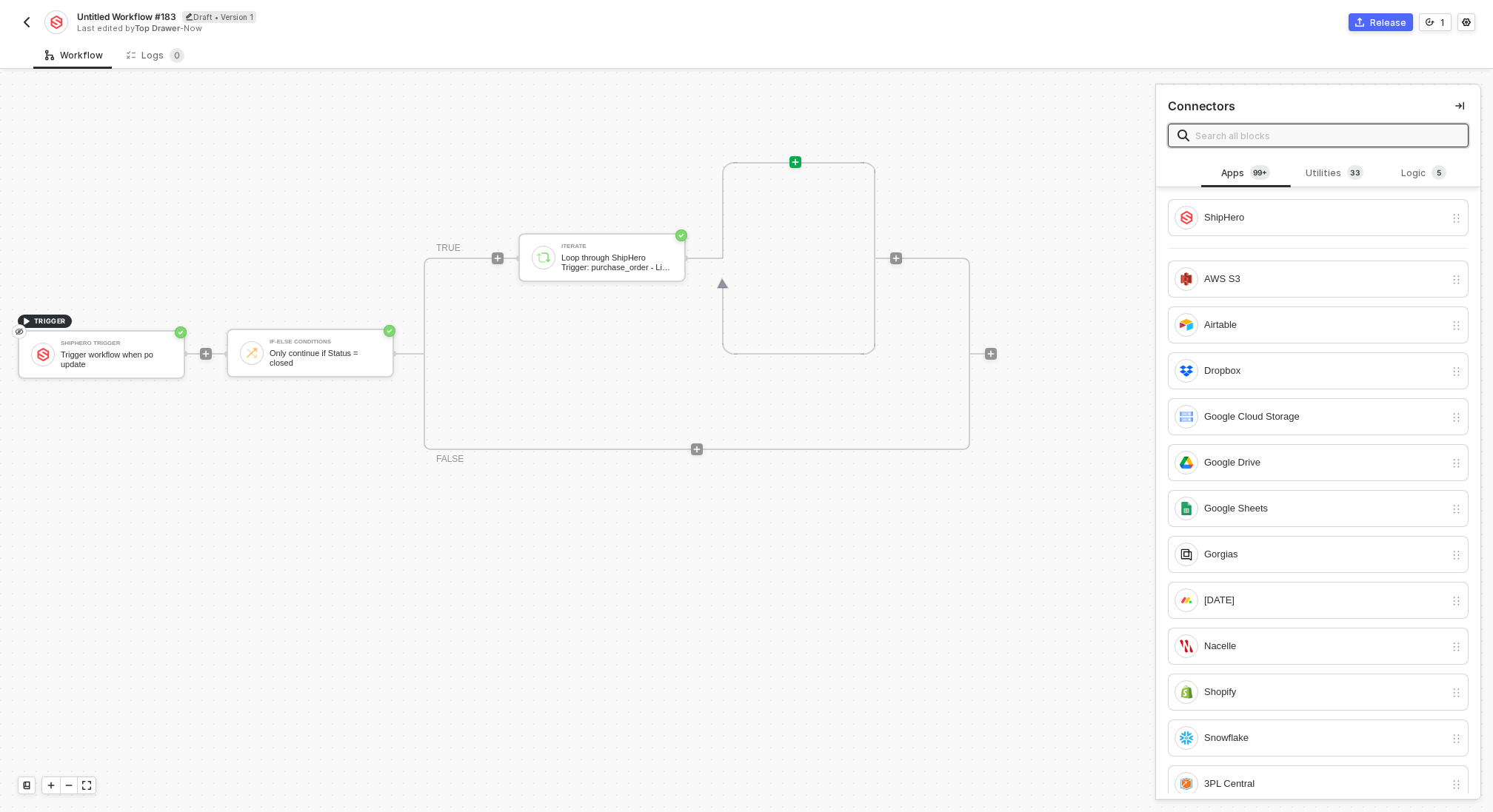
scroll to position [471, 0]
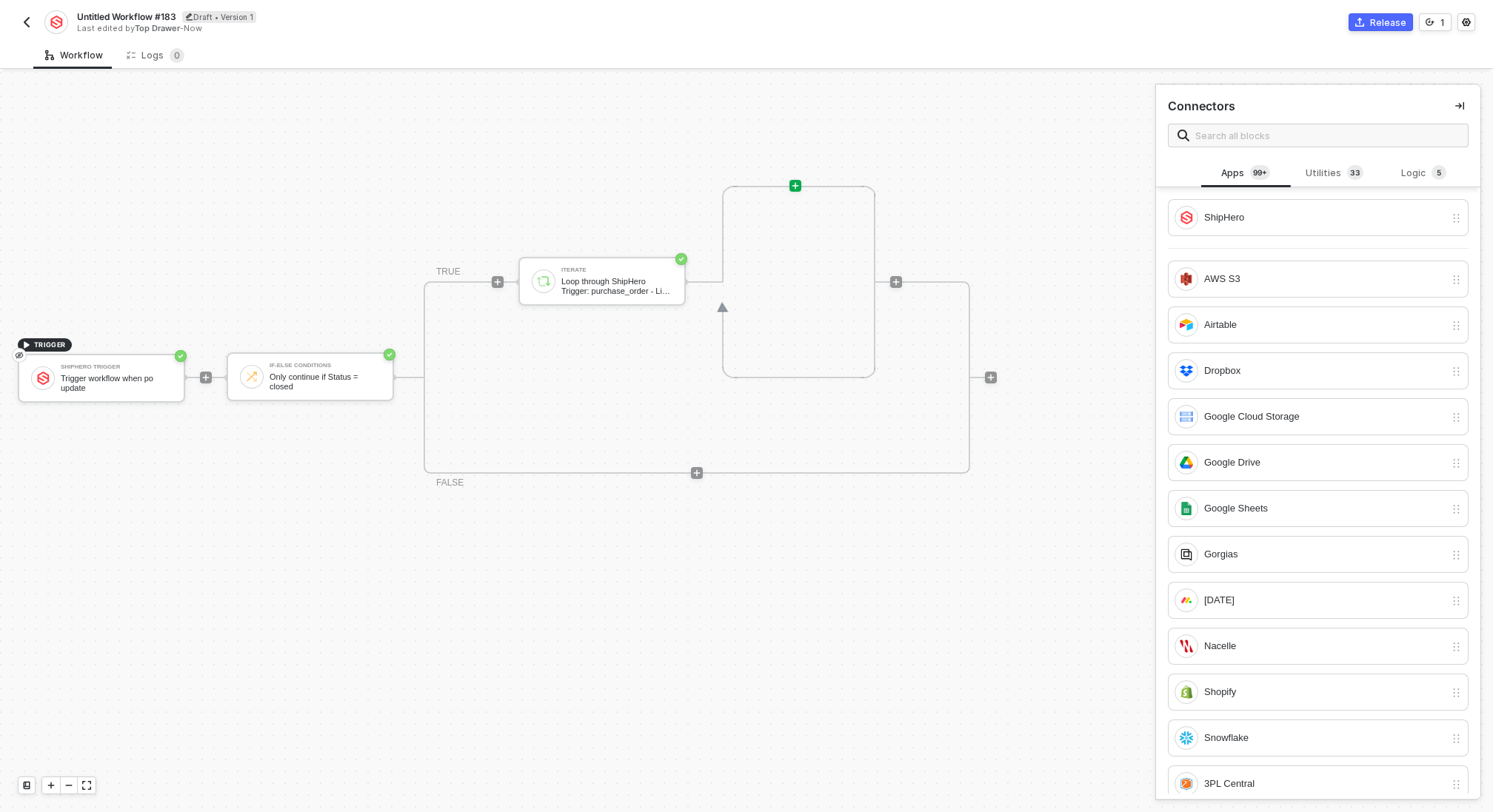
click at [136, 19] on span "Untitled Workflow #183" at bounding box center [127, 17] width 99 height 13
click at [136, 19] on input "Untitled Workflow #183" at bounding box center [203, 17] width 251 height 18
type input "S"
type input "Purchased Order Closed"
click at [147, 385] on div "Trigger workflow when po update" at bounding box center [116, 383] width 111 height 18
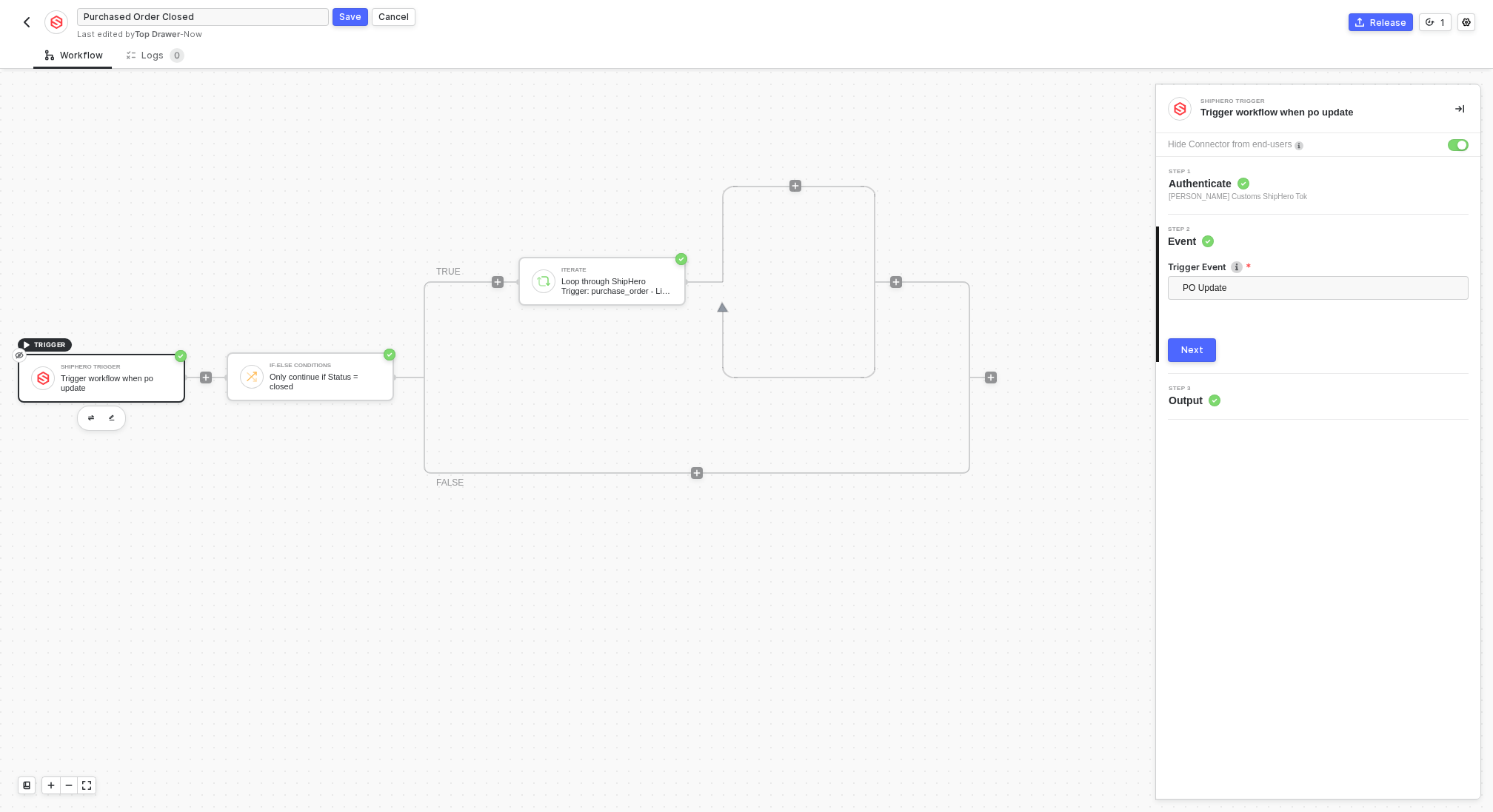
click at [1179, 338] on button "Next" at bounding box center [1191, 350] width 48 height 23
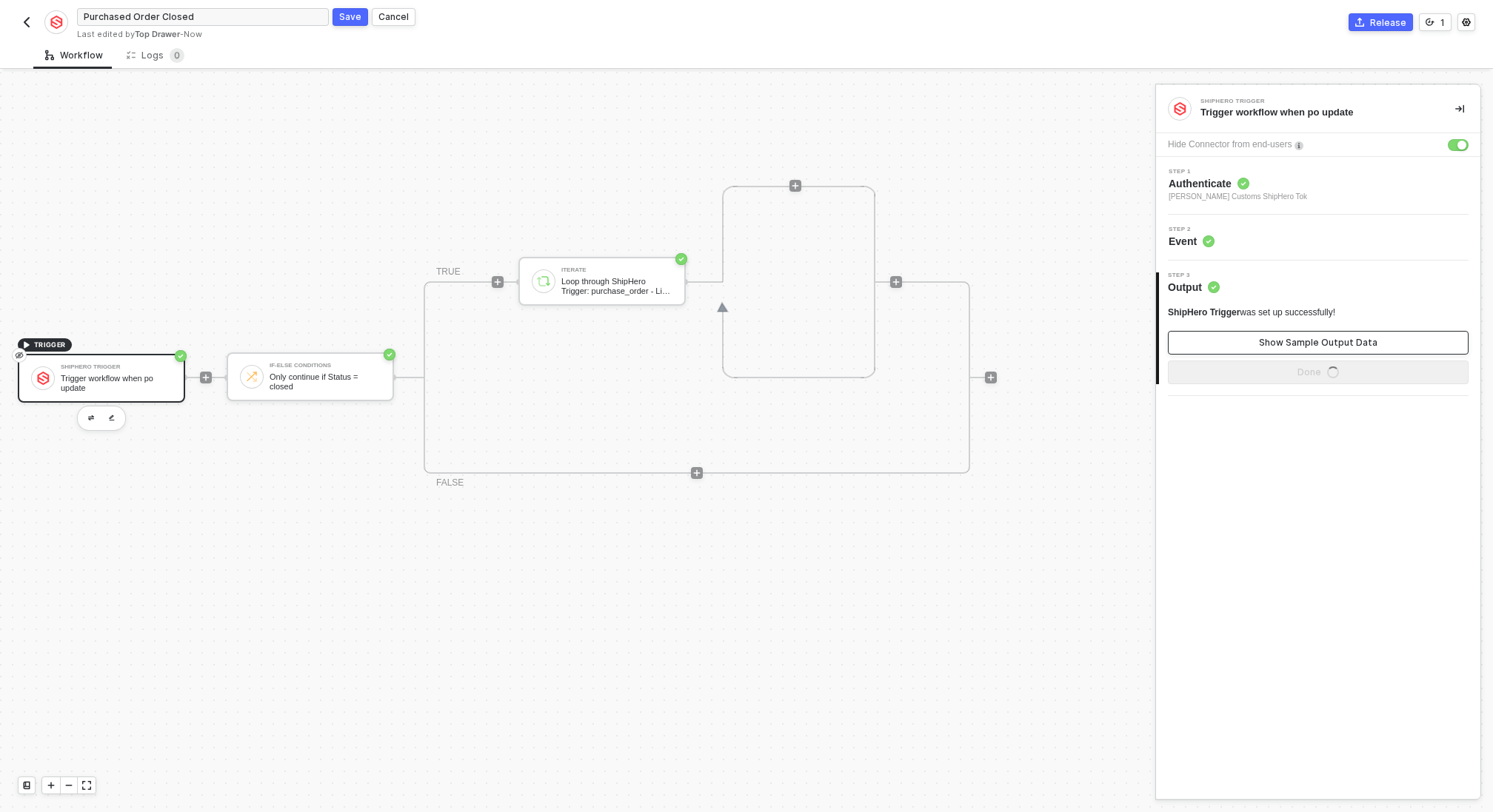
click at [1199, 341] on button "Show Sample Output Data" at bounding box center [1318, 343] width 301 height 23
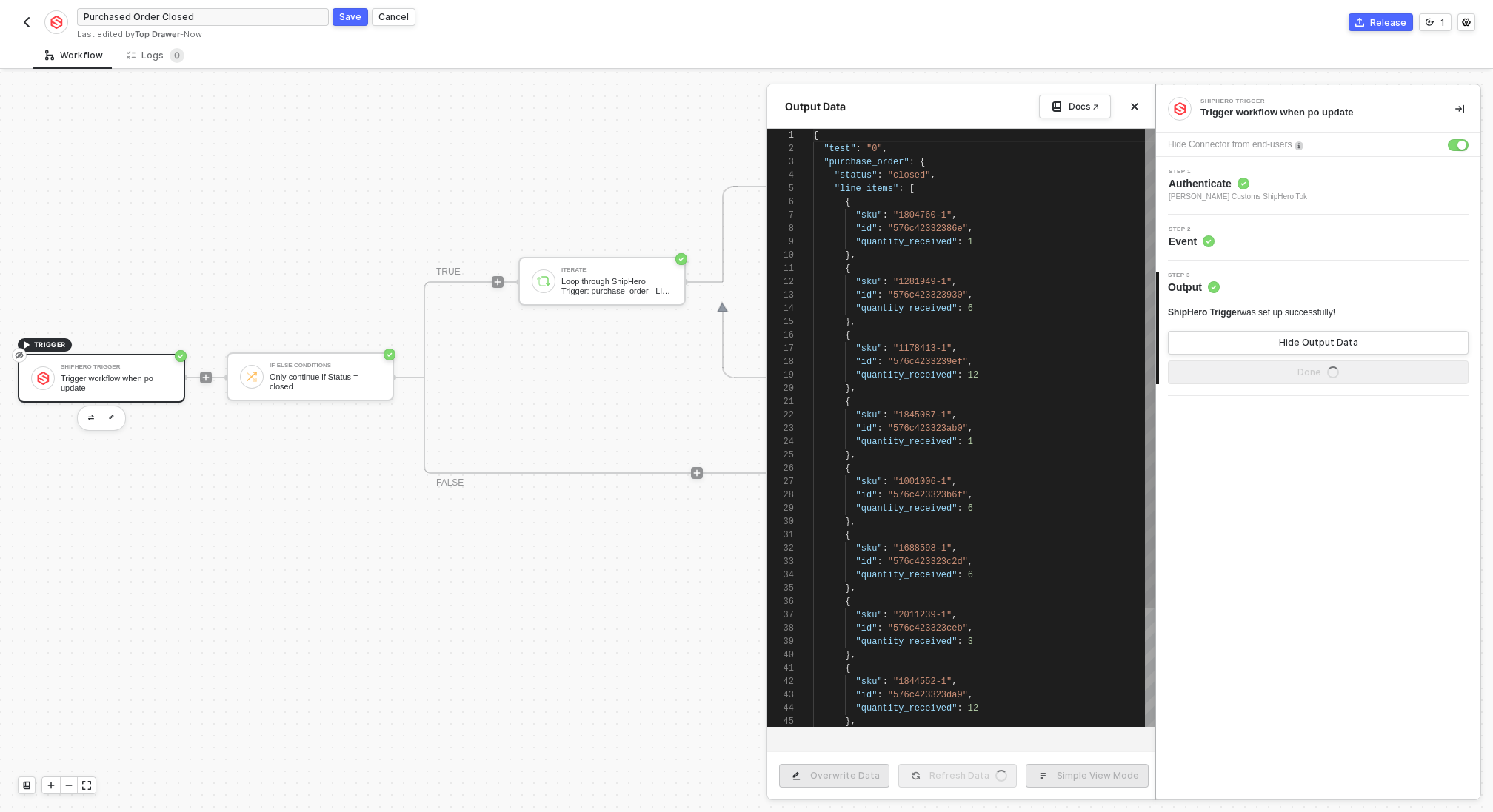
scroll to position [133, 0]
click at [666, 163] on div at bounding box center [746, 442] width 1493 height 740
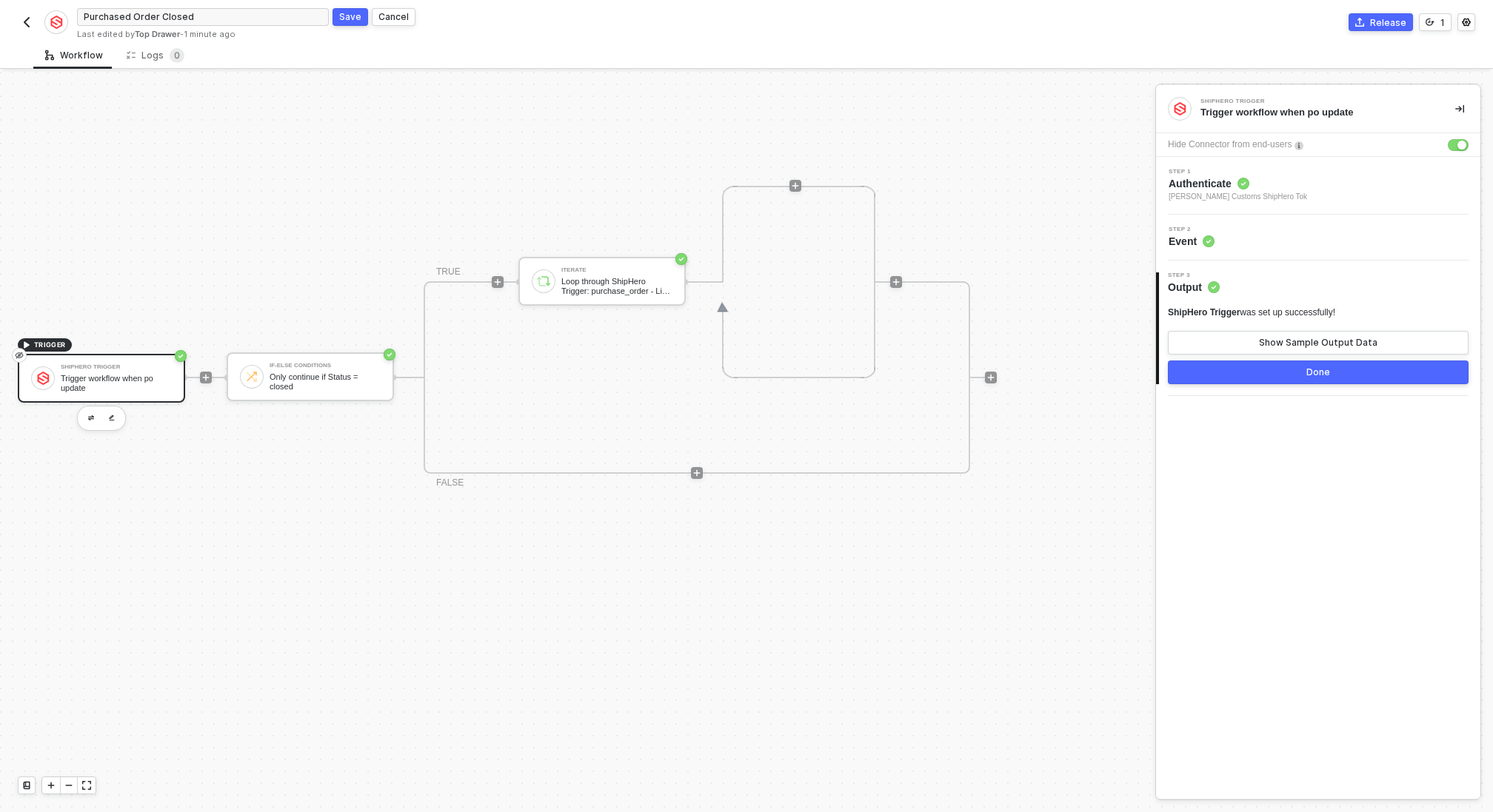
click at [348, 14] on div "Save" at bounding box center [350, 17] width 22 height 13
